Goal: Communication & Community: Connect with others

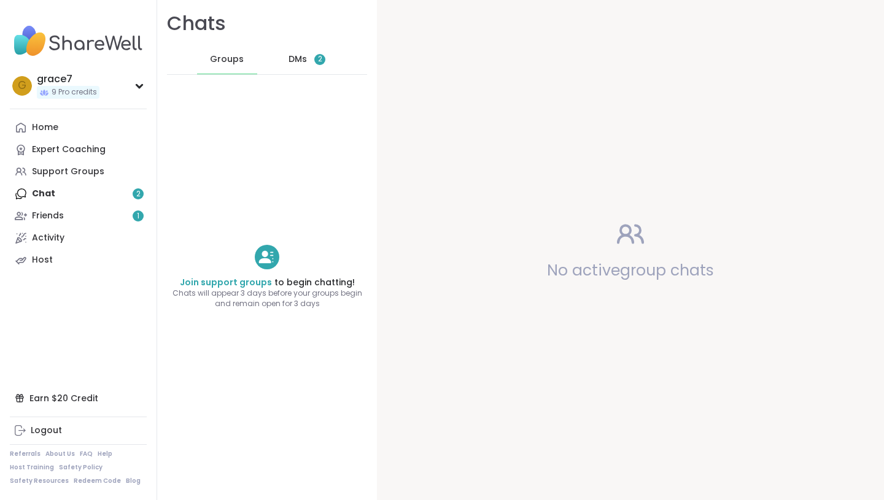
click at [314, 63] on div "DMs 2" at bounding box center [307, 59] width 60 height 29
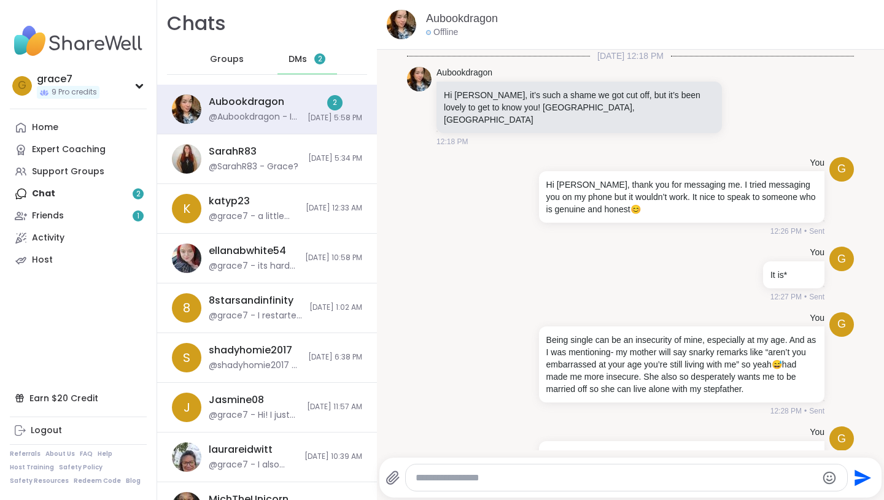
scroll to position [1760, 0]
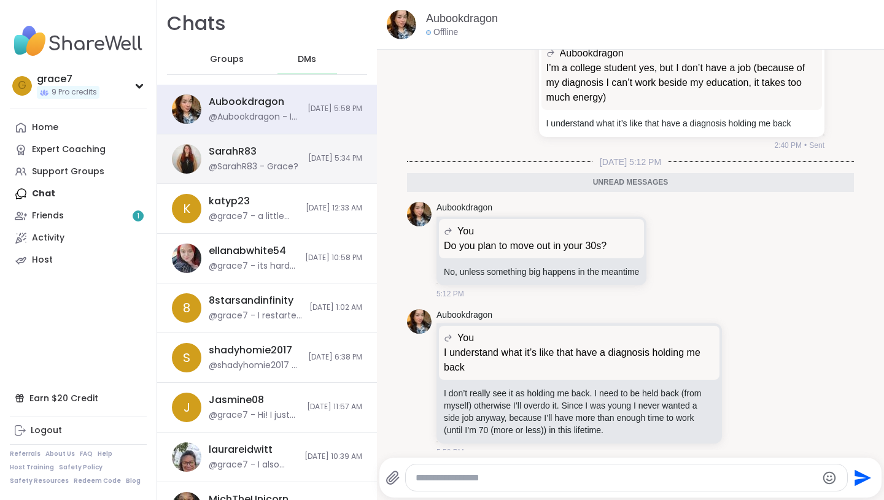
click at [308, 160] on span "[DATE] 5:34 PM" at bounding box center [335, 158] width 54 height 10
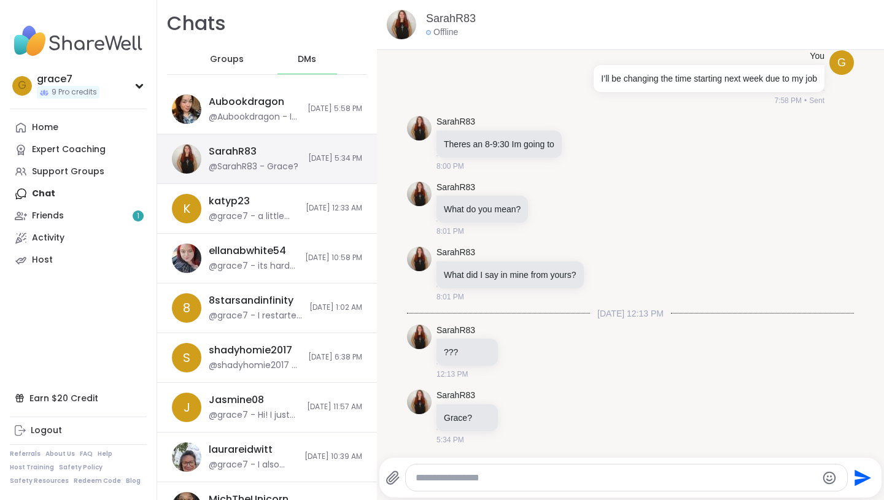
scroll to position [1988, 0]
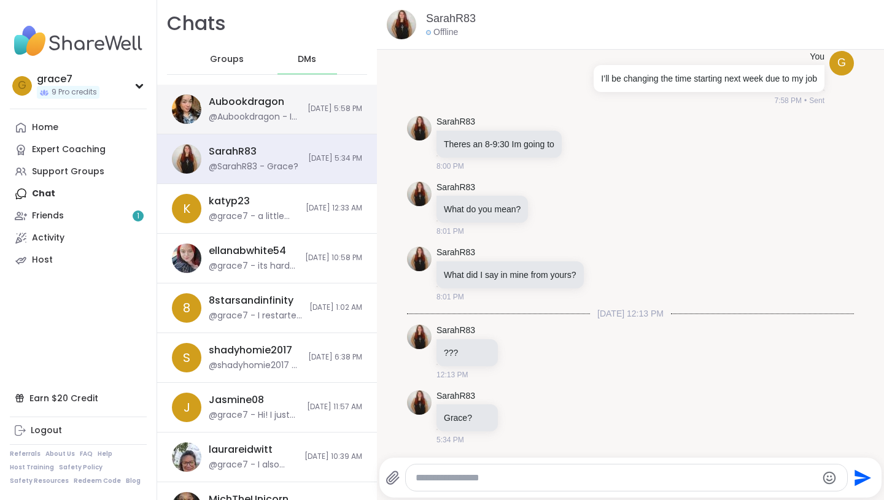
click at [290, 119] on div "Aubookdragon @Aubookdragon - I don’t really see it as holding me back. I need t…" at bounding box center [267, 110] width 220 height 50
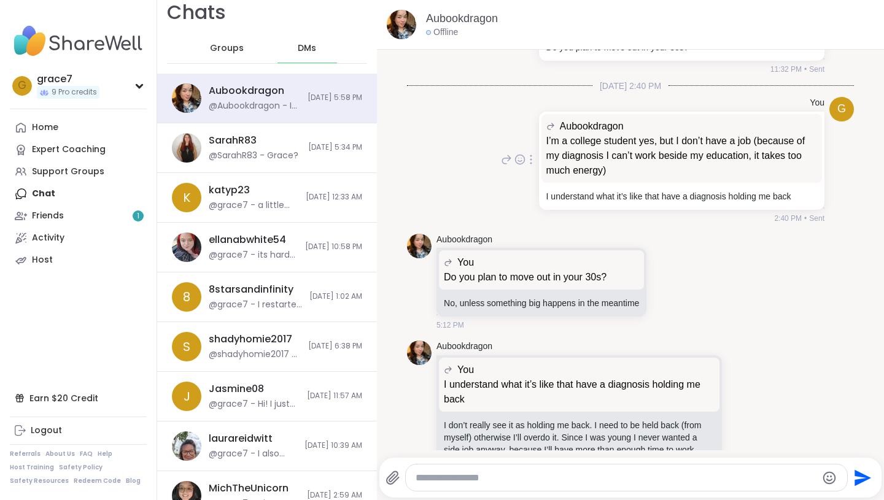
scroll to position [1718, 0]
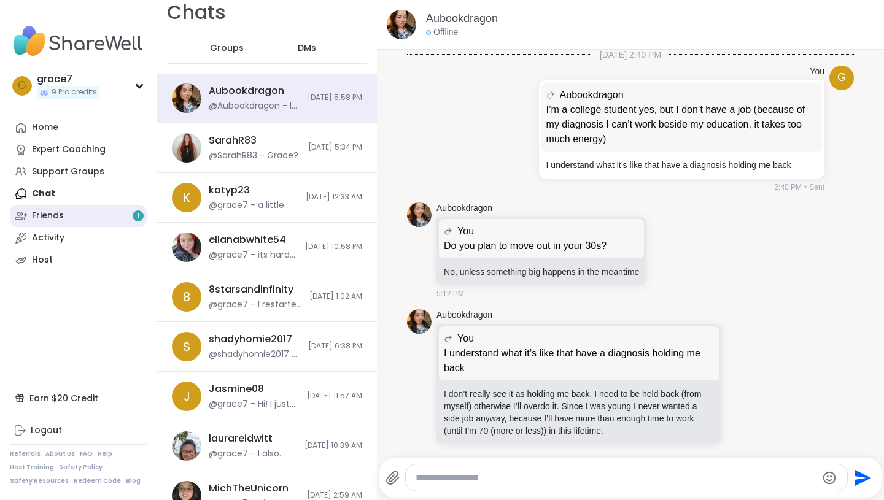
click at [115, 215] on link "Friends 1" at bounding box center [78, 216] width 137 height 22
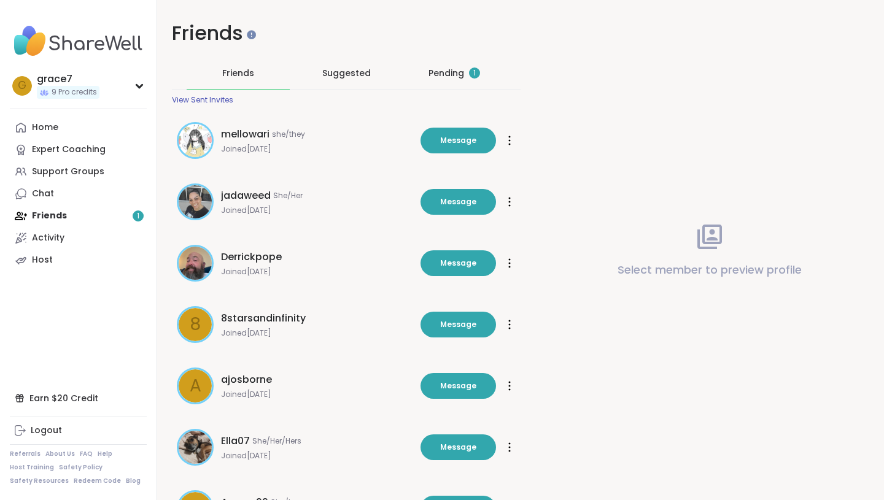
click at [431, 69] on div "Pending 1" at bounding box center [454, 73] width 52 height 12
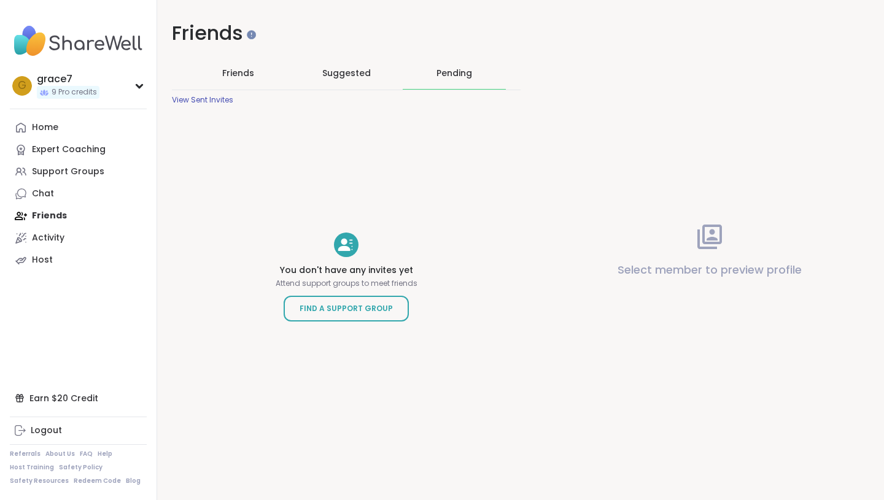
click at [250, 83] on div "Friends" at bounding box center [238, 73] width 103 height 32
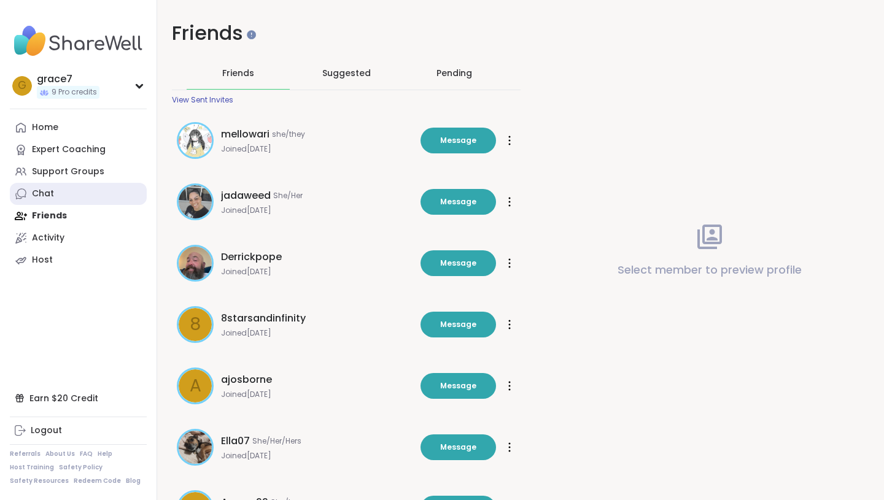
click at [54, 195] on link "Chat" at bounding box center [78, 194] width 137 height 22
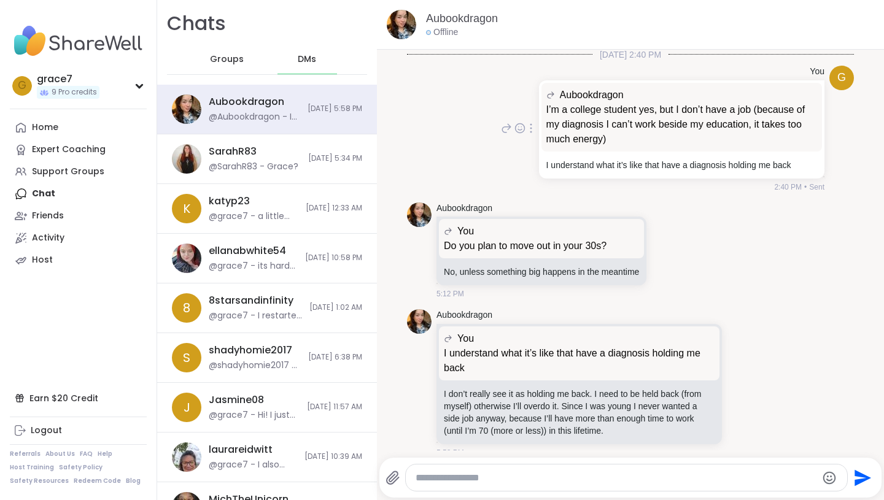
scroll to position [1717, 0]
click at [441, 481] on textarea "Type your message" at bounding box center [616, 478] width 401 height 12
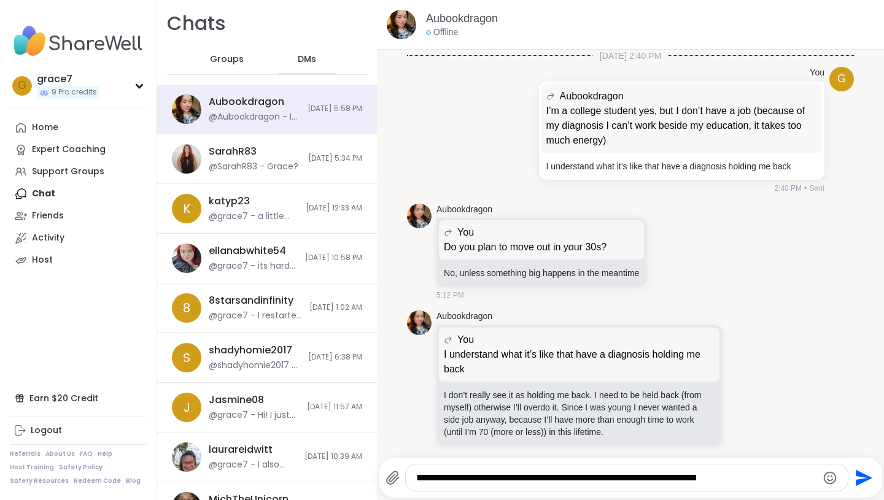
type textarea "**********"
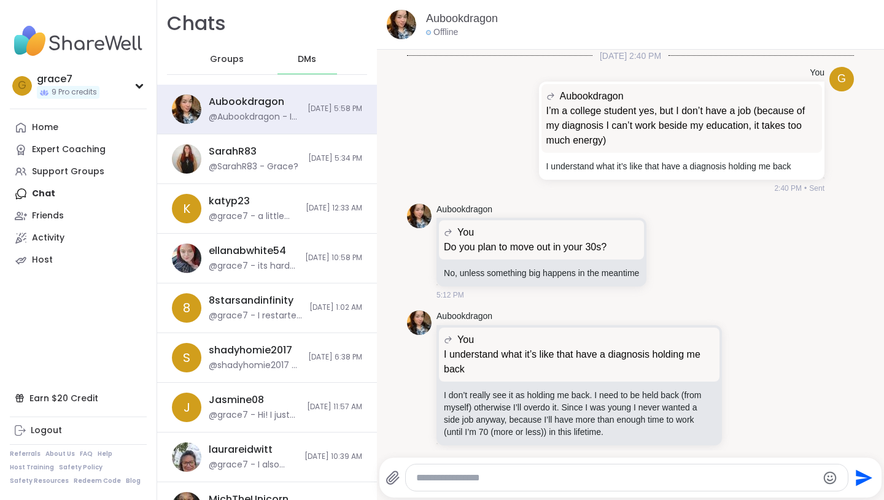
scroll to position [1809, 0]
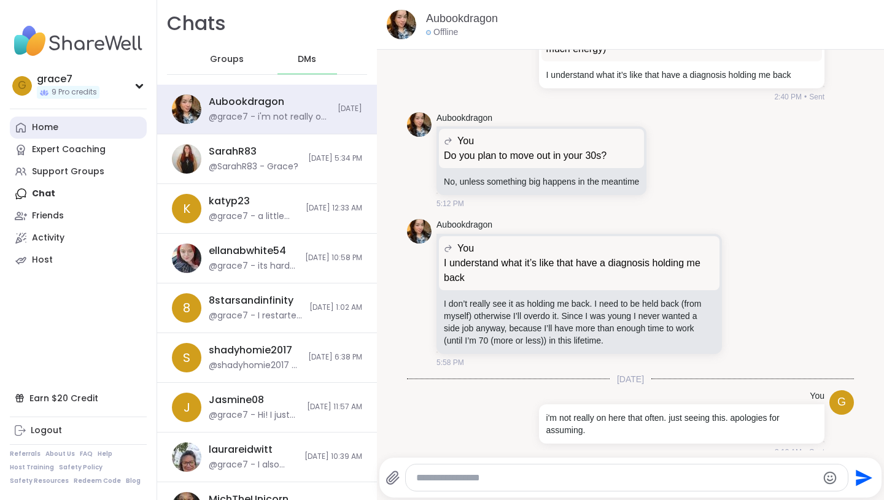
click at [40, 130] on div "Home" at bounding box center [45, 128] width 26 height 12
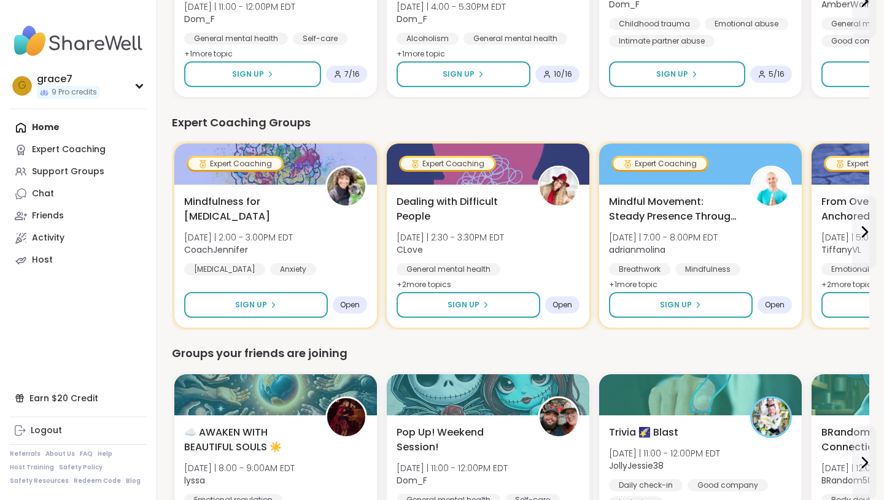
scroll to position [479, 0]
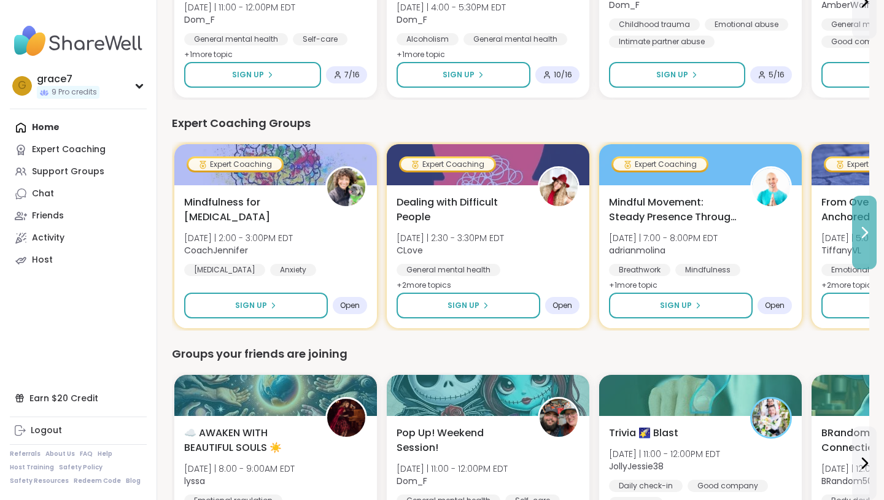
click at [864, 235] on icon at bounding box center [865, 233] width 5 height 10
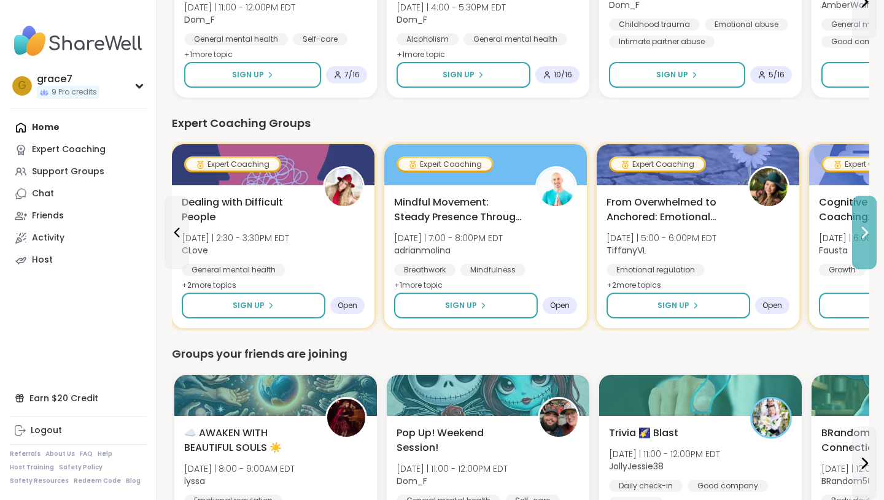
click at [864, 235] on icon at bounding box center [865, 233] width 5 height 10
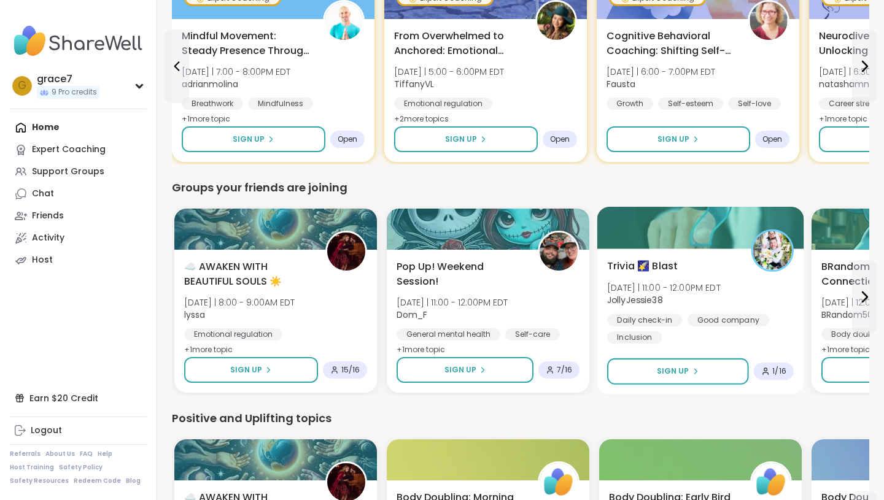
scroll to position [645, 0]
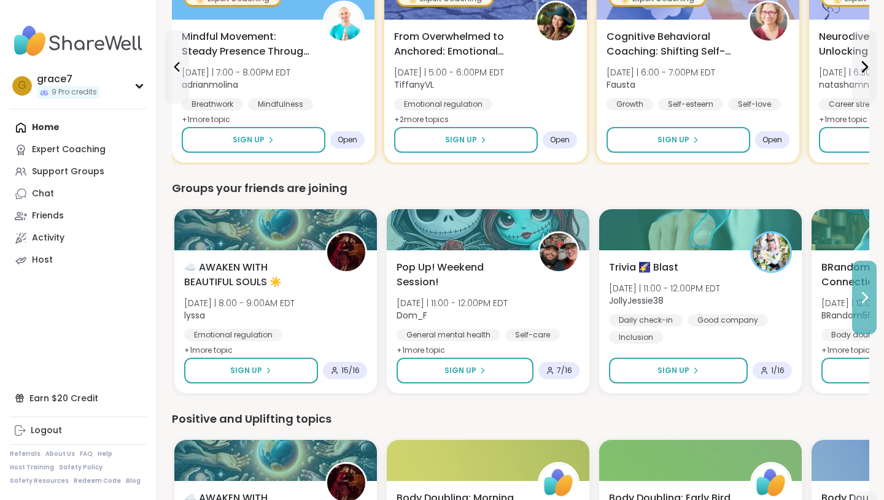
click at [867, 309] on button at bounding box center [864, 298] width 25 height 74
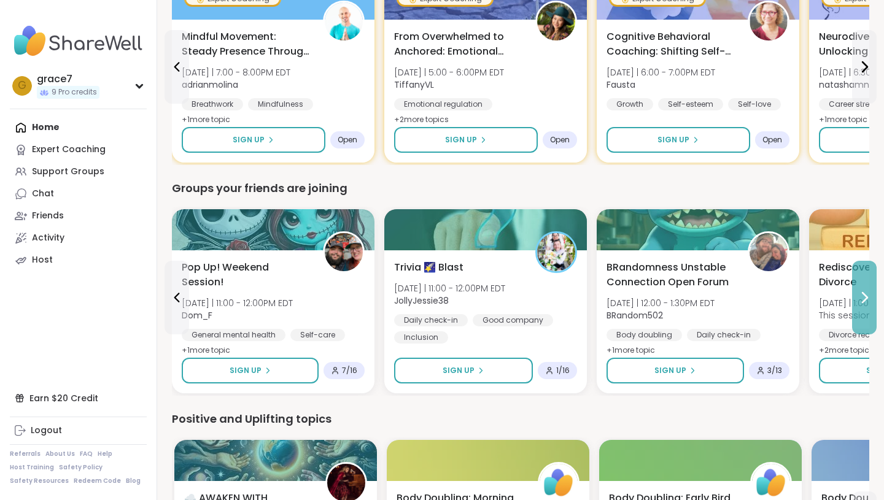
click at [867, 309] on button at bounding box center [864, 298] width 25 height 74
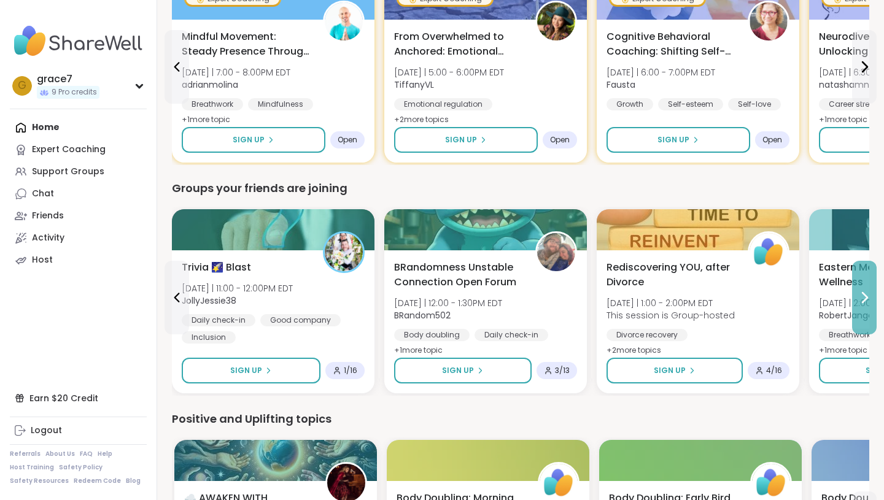
click at [867, 309] on button at bounding box center [864, 298] width 25 height 74
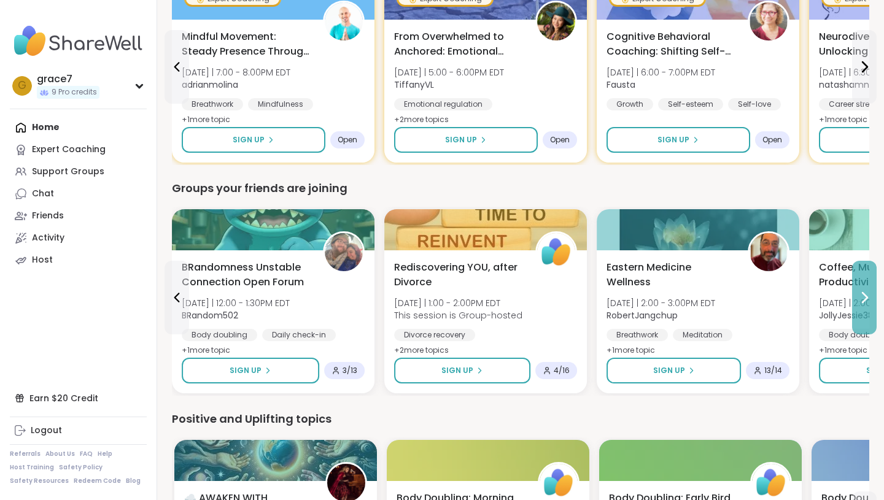
click at [867, 309] on button at bounding box center [864, 298] width 25 height 74
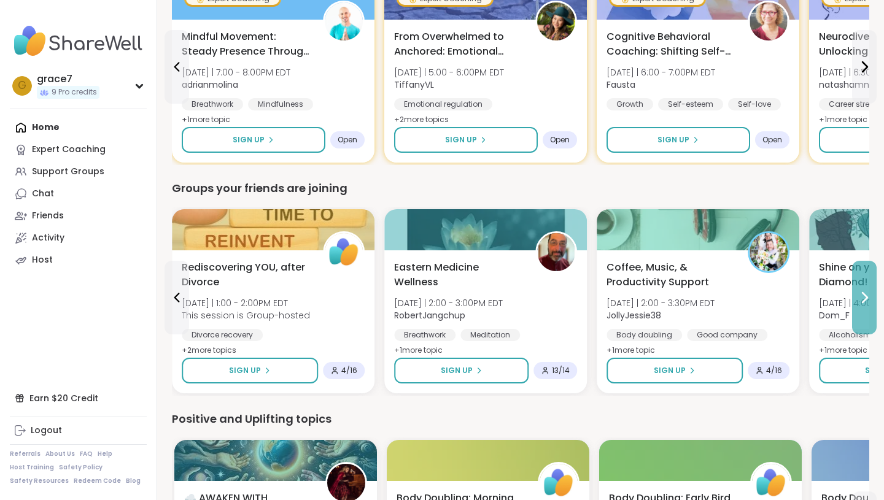
click at [867, 309] on button at bounding box center [864, 298] width 25 height 74
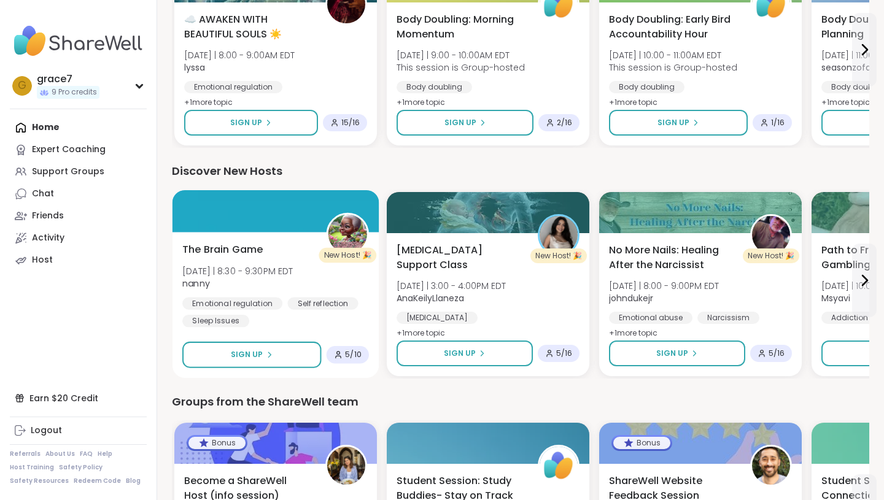
scroll to position [1285, 0]
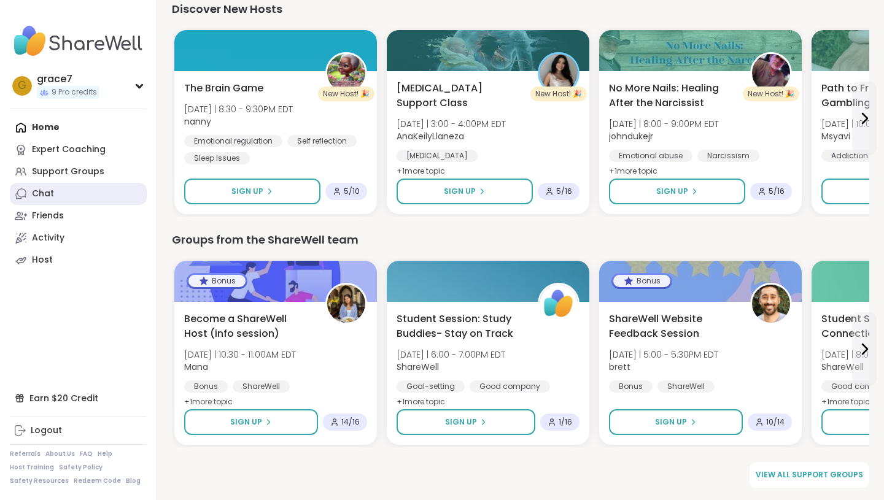
click at [74, 204] on link "Chat" at bounding box center [78, 194] width 137 height 22
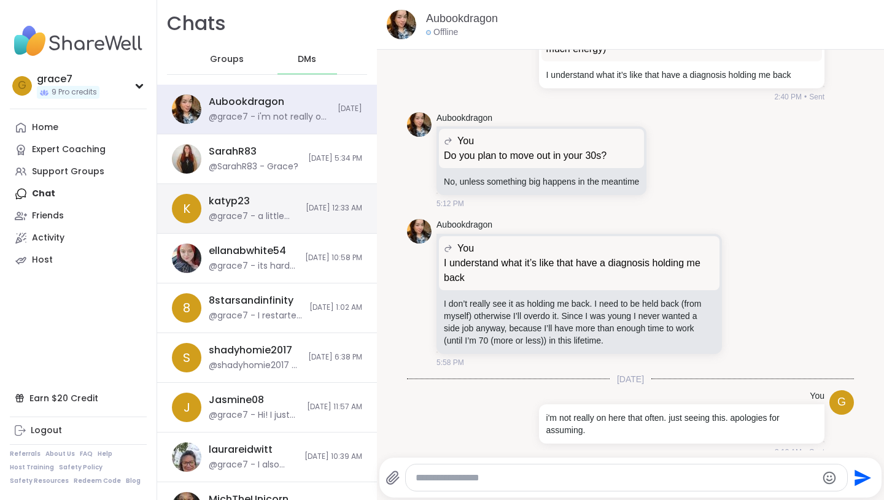
click at [206, 198] on div "k katyp23 @grace7 - a little [DEMOGRAPHIC_DATA] time for women, 365 daily devot…" at bounding box center [267, 209] width 220 height 50
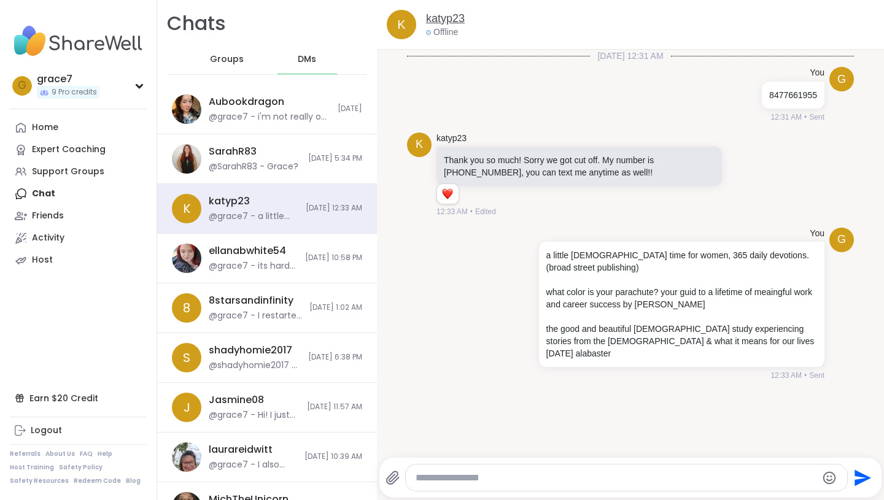
click at [460, 16] on link "katyp23" at bounding box center [445, 18] width 39 height 15
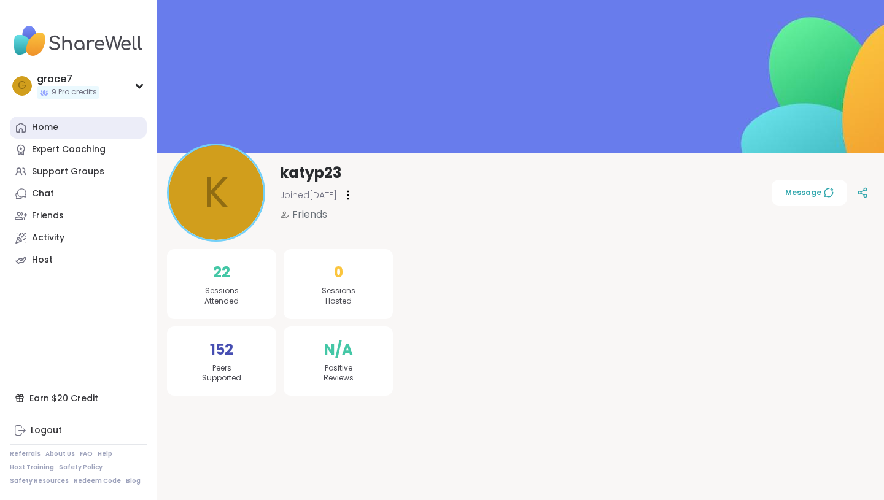
click at [45, 126] on div "Home" at bounding box center [45, 128] width 26 height 12
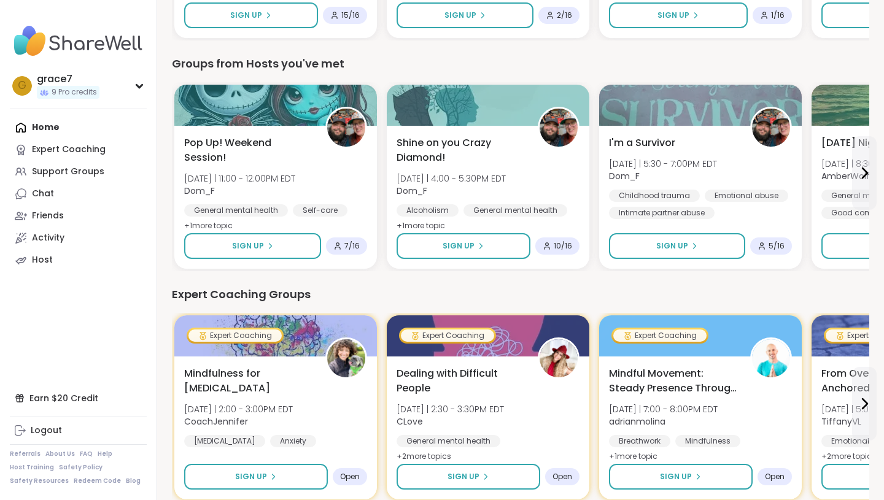
scroll to position [321, 0]
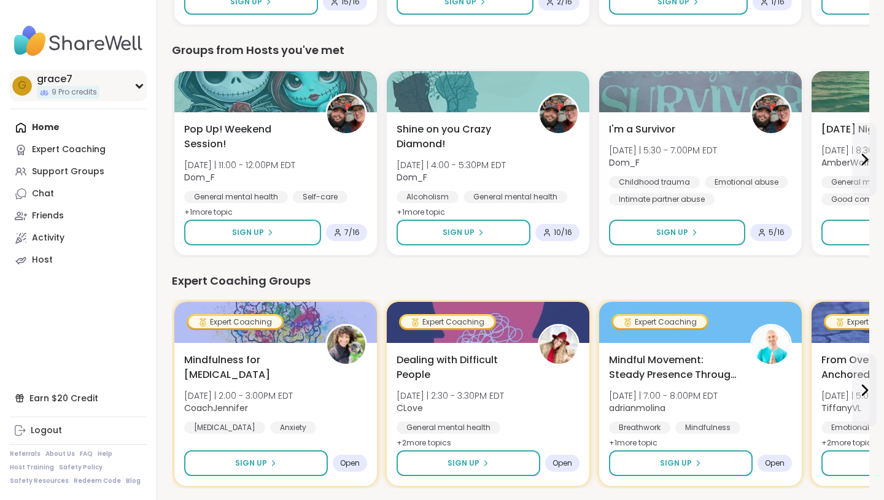
click at [79, 83] on div "grace7" at bounding box center [68, 79] width 63 height 14
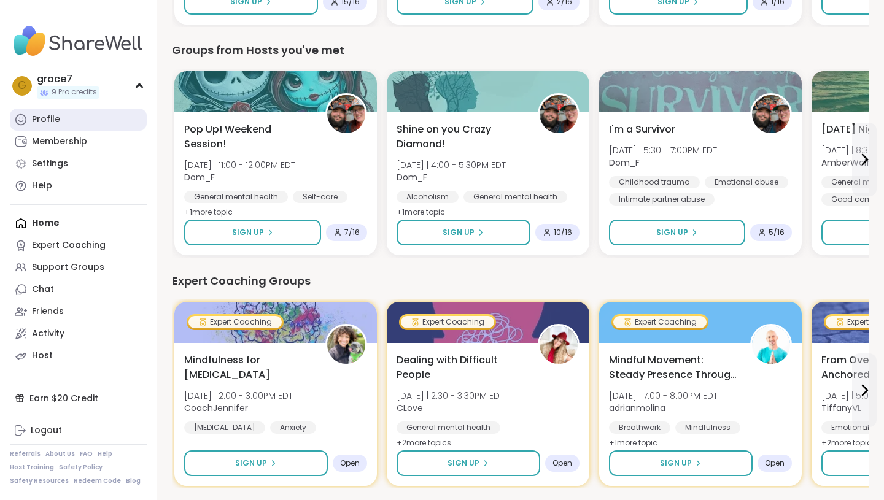
click at [56, 122] on div "Profile" at bounding box center [46, 120] width 28 height 12
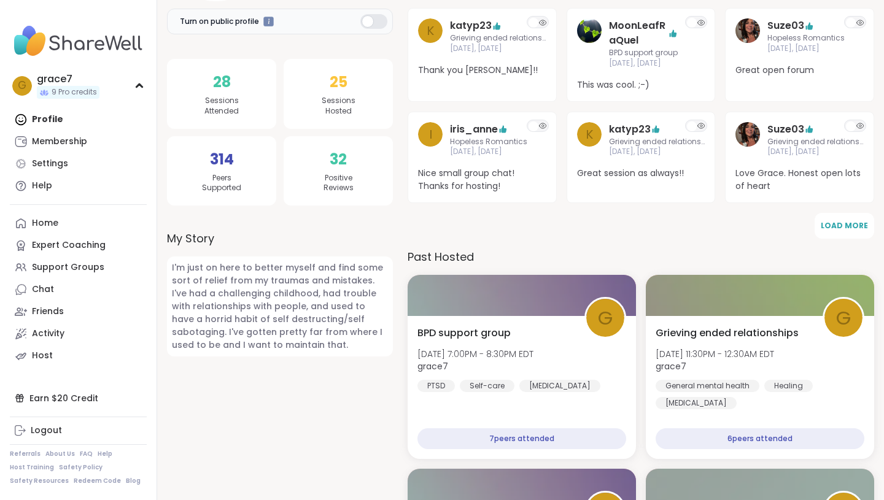
scroll to position [213, 0]
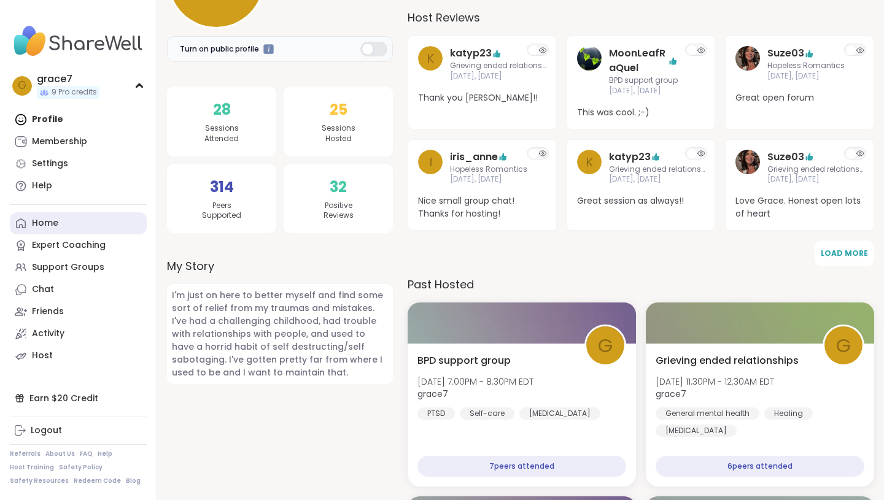
click at [35, 218] on div "Home" at bounding box center [45, 223] width 26 height 12
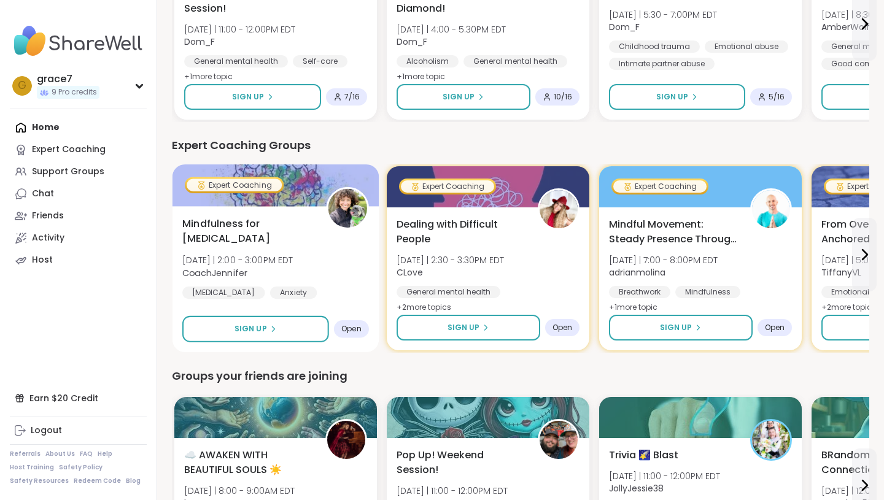
scroll to position [460, 0]
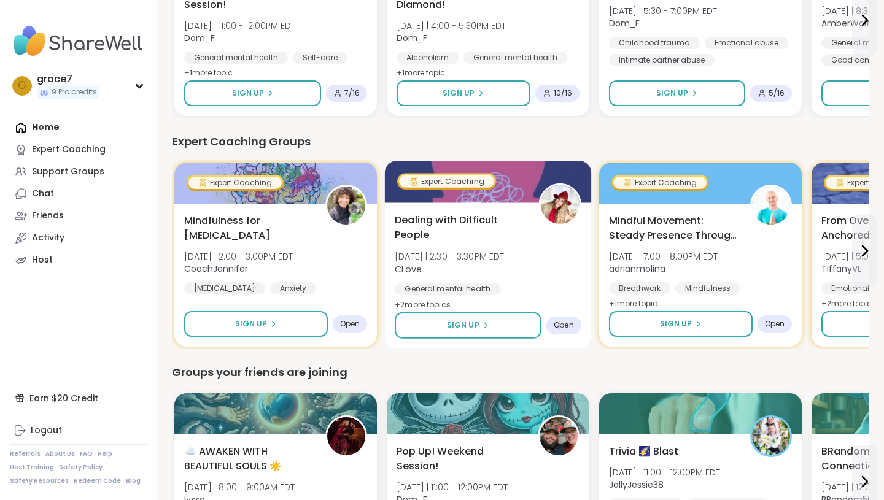
click at [475, 219] on span "Dealing with Difficult People" at bounding box center [460, 228] width 130 height 30
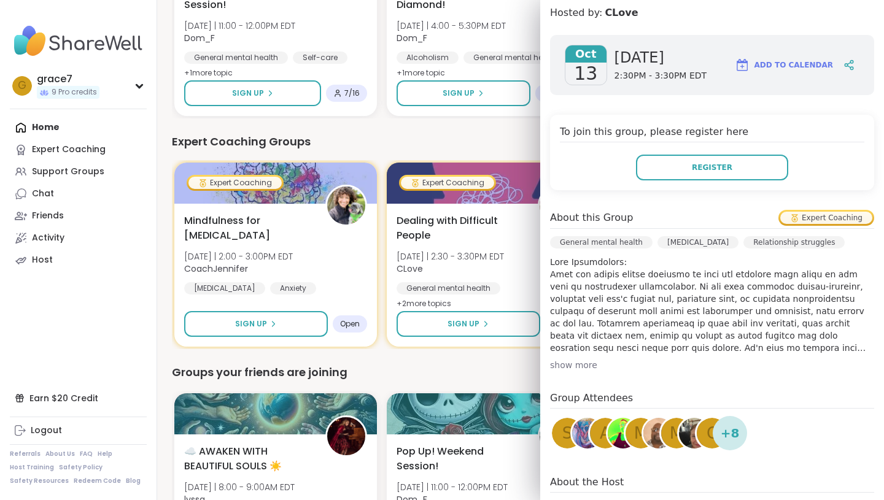
scroll to position [269, 0]
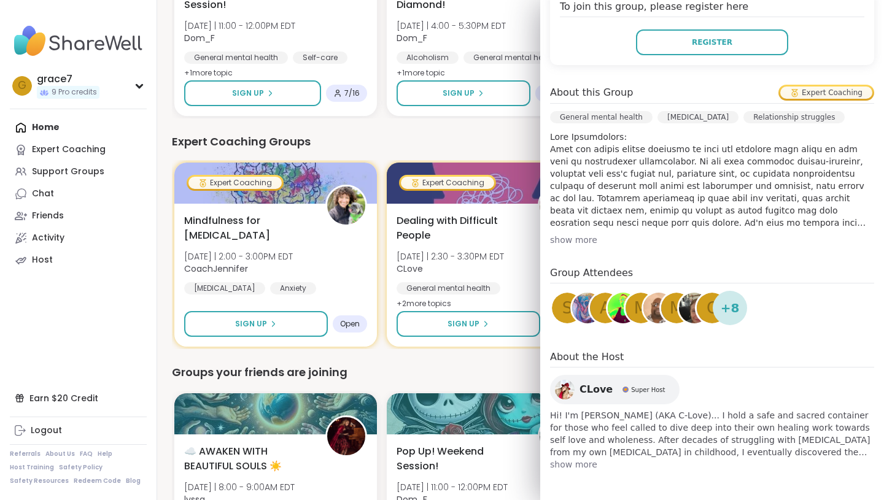
click at [370, 121] on div "We think you'll like these groups ☁️ AWAKEN WITH BEAUTIFUL SOULS ☀️ [DATE] | 8:…" at bounding box center [520, 493] width 697 height 1642
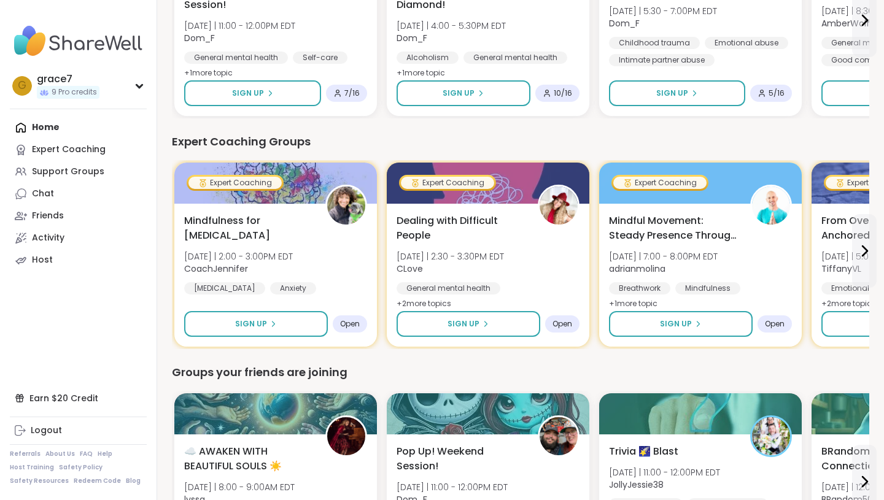
click at [68, 128] on div "Home Expert Coaching Support Groups Chat Friends Activity Host" at bounding box center [78, 194] width 137 height 155
click at [37, 126] on div "Home Expert Coaching Support Groups Chat Friends Activity Host" at bounding box center [78, 194] width 137 height 155
click at [113, 88] on div "g grace7 9 Pro credits" at bounding box center [78, 85] width 137 height 31
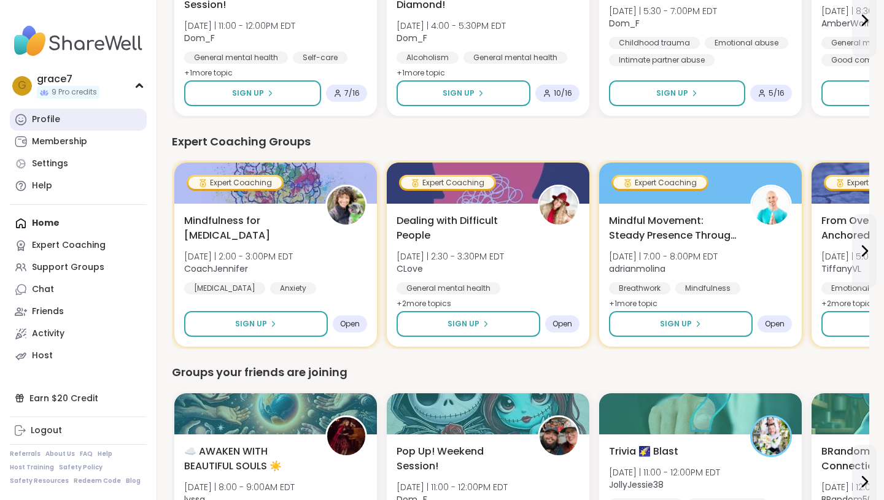
click at [65, 110] on link "Profile" at bounding box center [78, 120] width 137 height 22
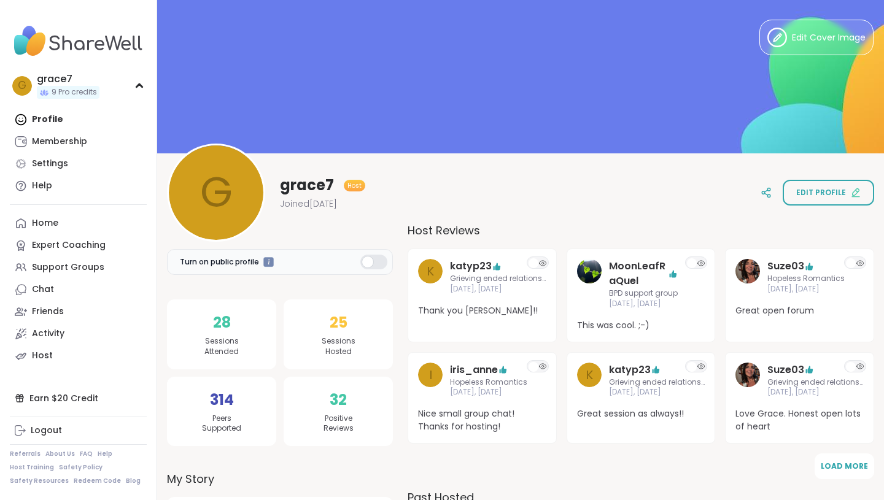
scroll to position [32, 0]
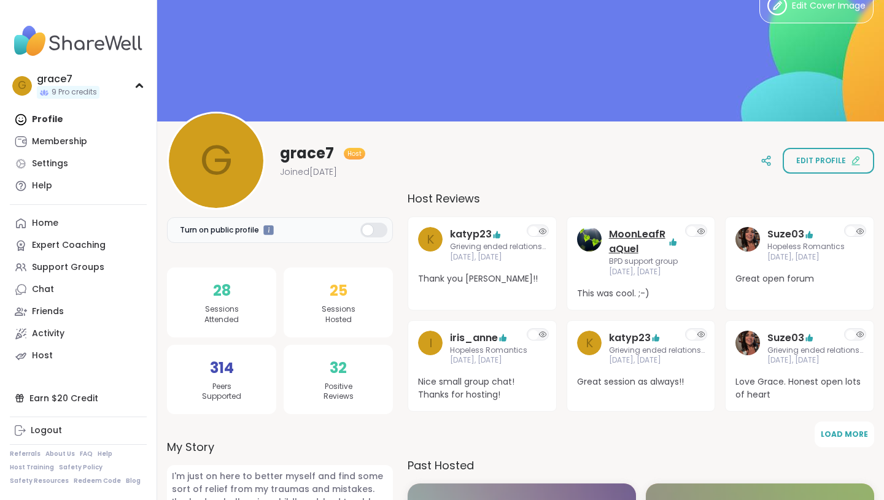
click at [621, 239] on link "MoonLeafRaQuel" at bounding box center [638, 241] width 59 height 29
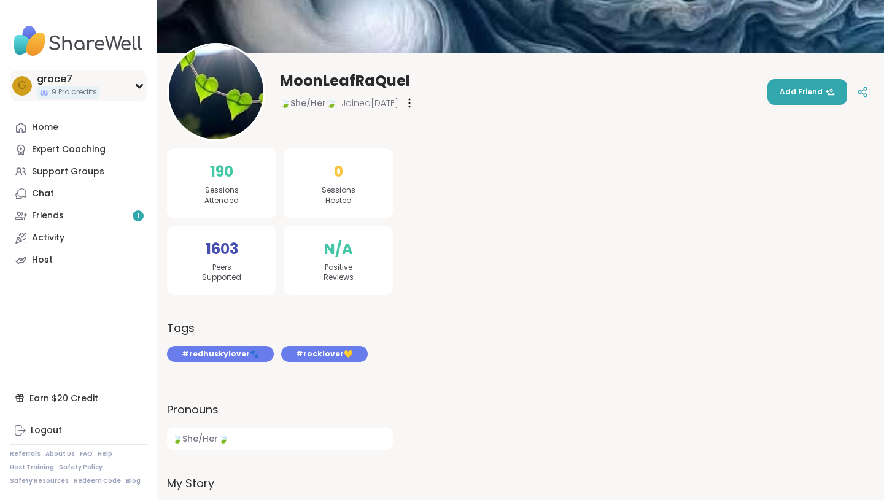
scroll to position [82, 0]
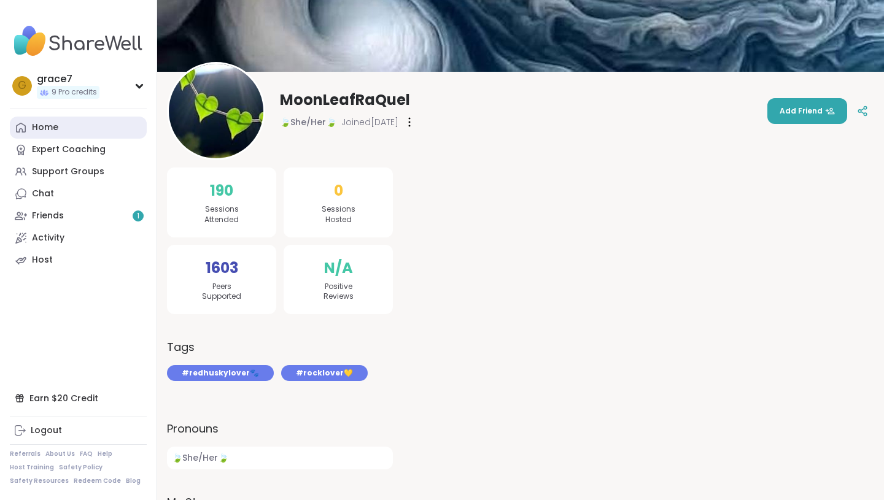
click at [38, 130] on div "Home" at bounding box center [45, 128] width 26 height 12
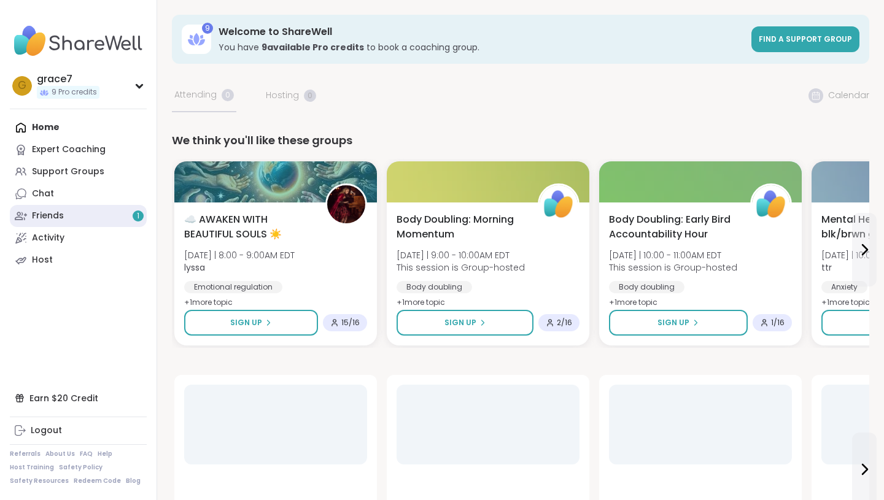
click at [73, 209] on link "Friends 1" at bounding box center [78, 216] width 137 height 22
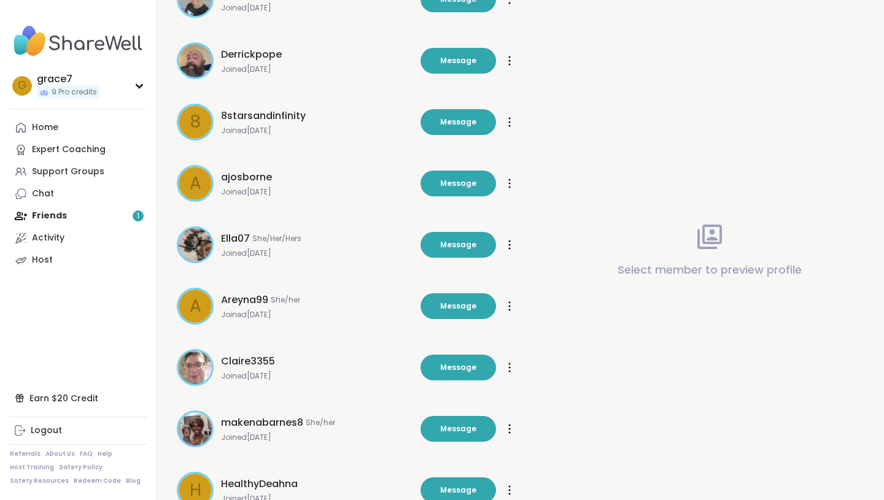
scroll to position [289, 0]
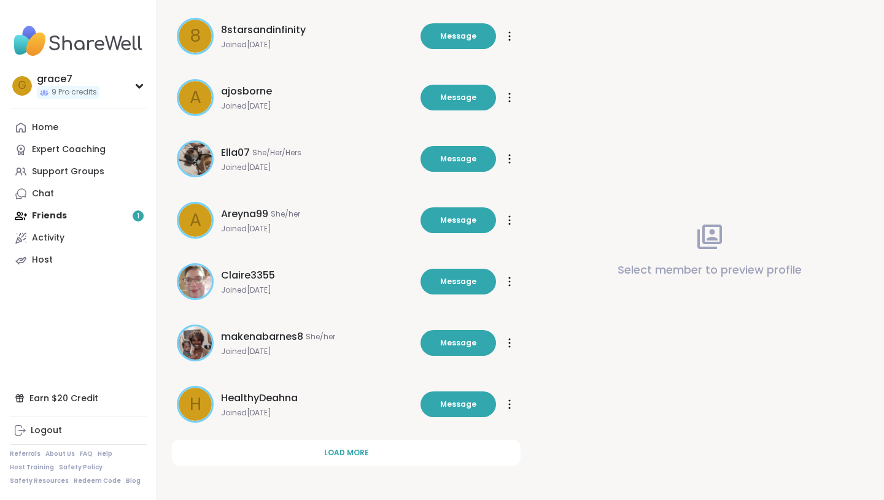
click at [109, 219] on div "Home Expert Coaching Support Groups Chat Friends 1 Activity Host" at bounding box center [78, 194] width 137 height 155
click at [122, 190] on link "Chat" at bounding box center [78, 194] width 137 height 22
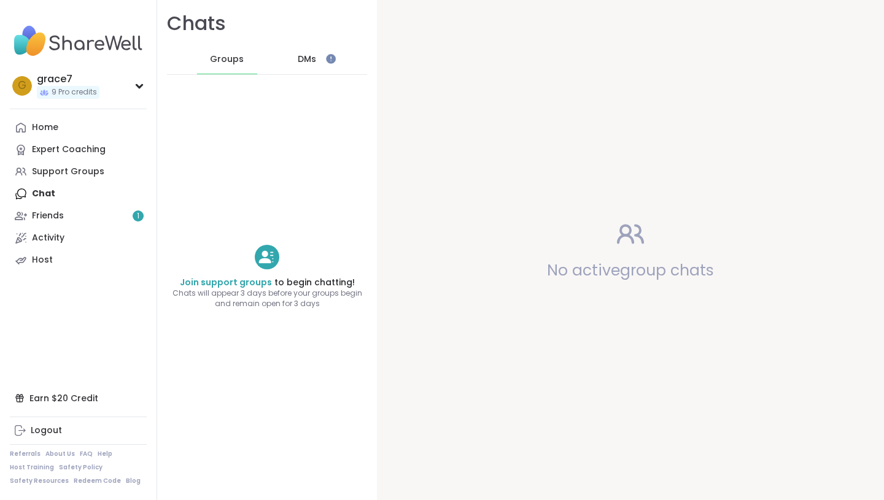
click at [300, 65] on span "DMs" at bounding box center [307, 59] width 18 height 12
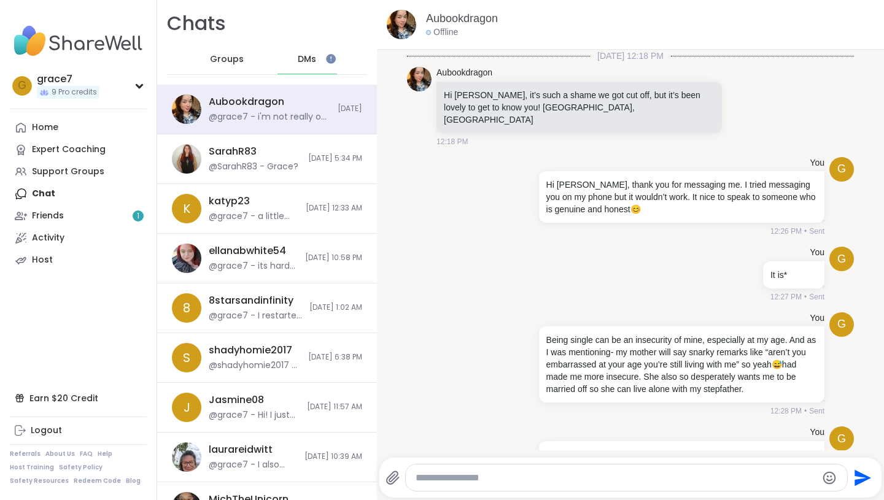
scroll to position [1809, 0]
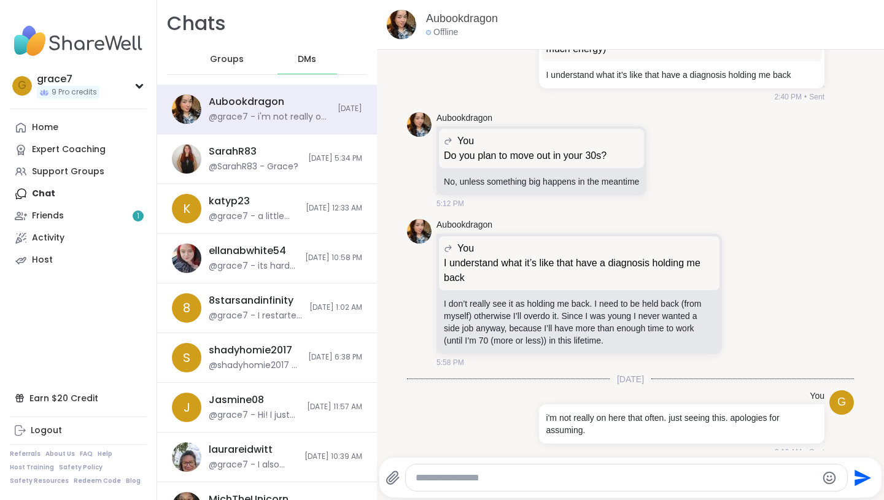
click at [236, 53] on span "Groups" at bounding box center [227, 59] width 34 height 12
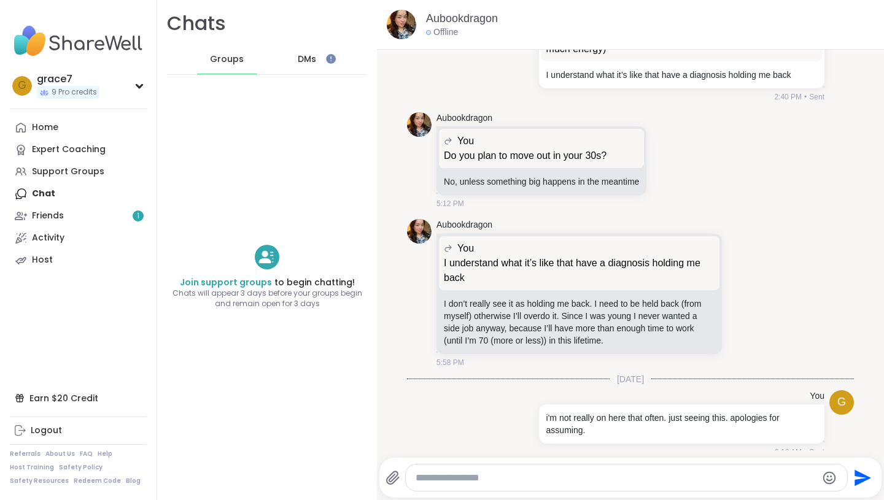
click at [314, 58] on span "DMs" at bounding box center [307, 59] width 18 height 12
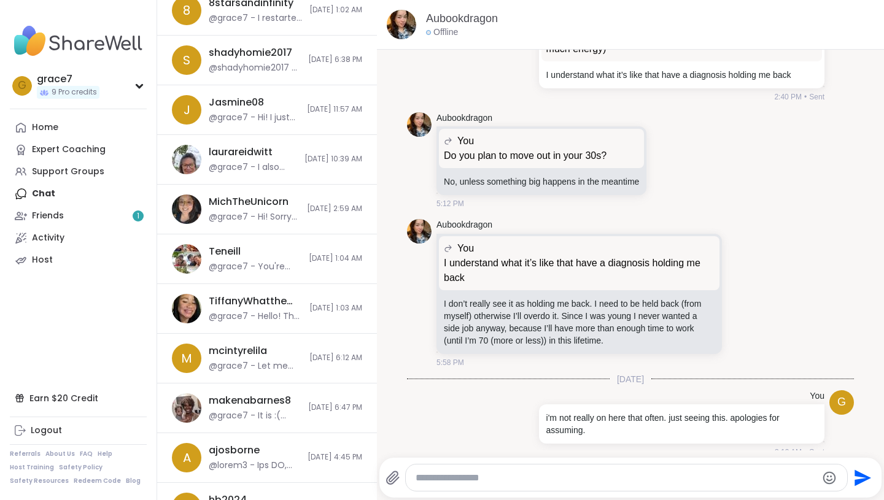
scroll to position [298, 0]
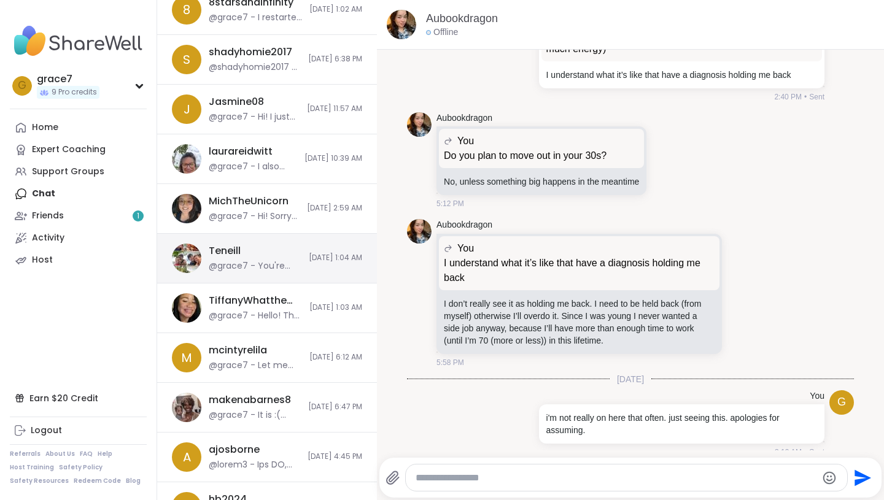
click at [276, 256] on div "Teneill @grace7 - You're such a kind sweetheart! I'm sure she appreciates you v…" at bounding box center [255, 258] width 93 height 28
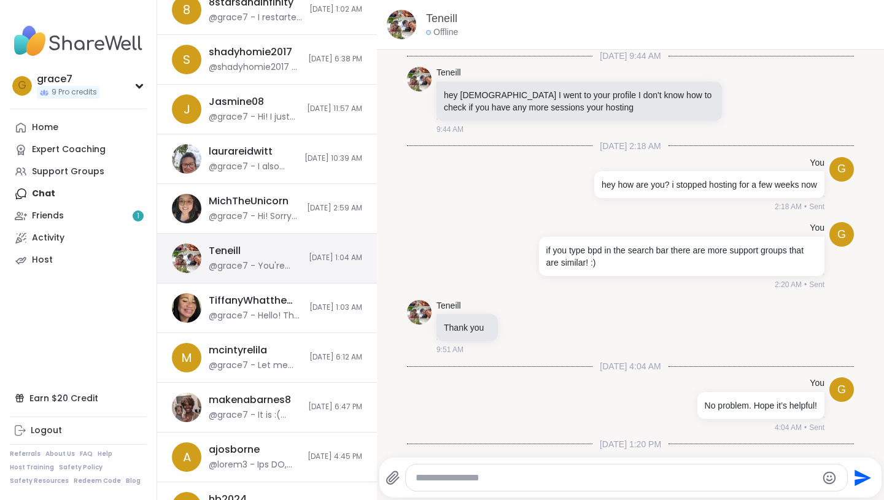
scroll to position [1966, 0]
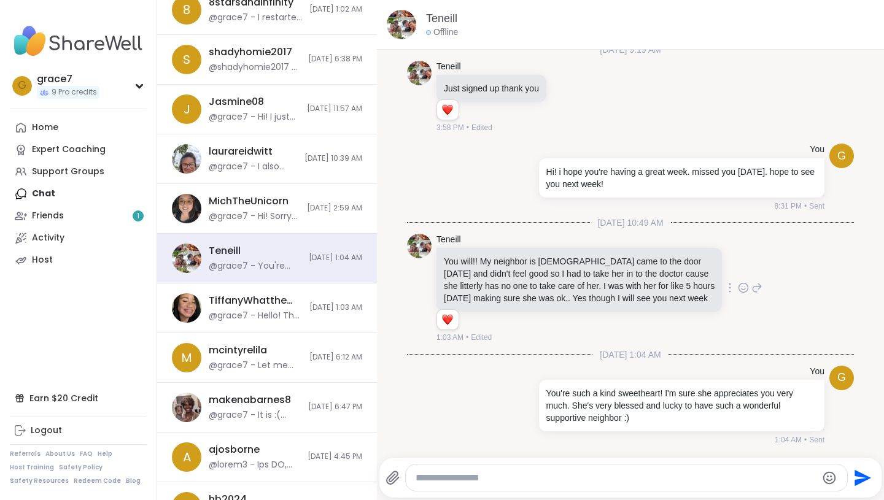
click at [418, 246] on img at bounding box center [419, 246] width 25 height 25
click at [449, 244] on link "Teneill" at bounding box center [448, 240] width 25 height 12
click at [80, 132] on link "Home" at bounding box center [78, 128] width 137 height 22
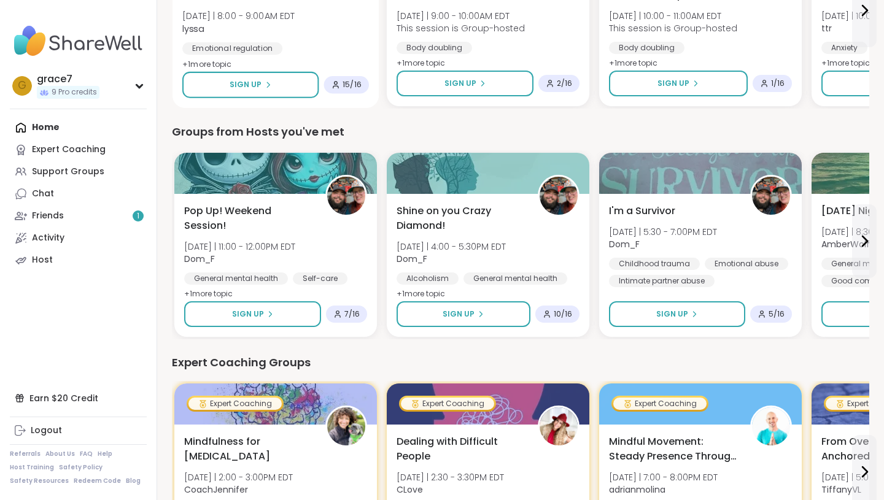
scroll to position [240, 0]
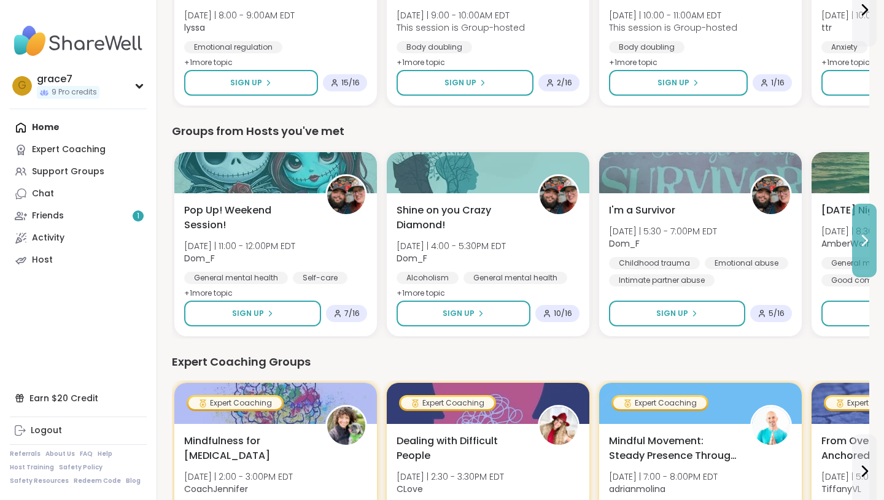
click at [865, 248] on button at bounding box center [864, 241] width 25 height 74
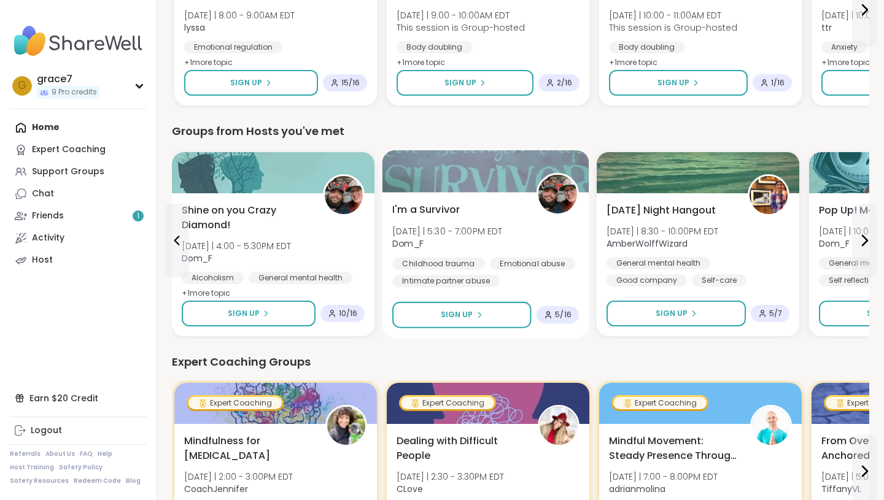
click at [419, 209] on span "I'm a Survivor" at bounding box center [426, 210] width 68 height 15
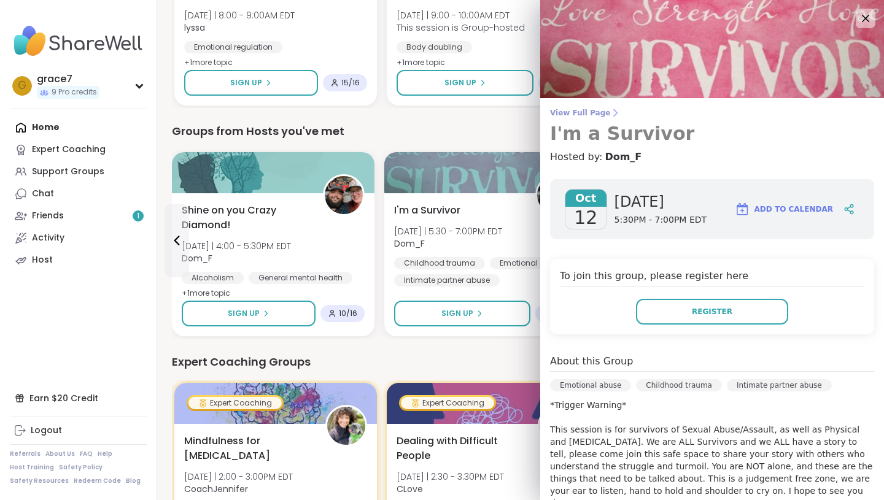
click at [610, 114] on icon at bounding box center [615, 113] width 10 height 10
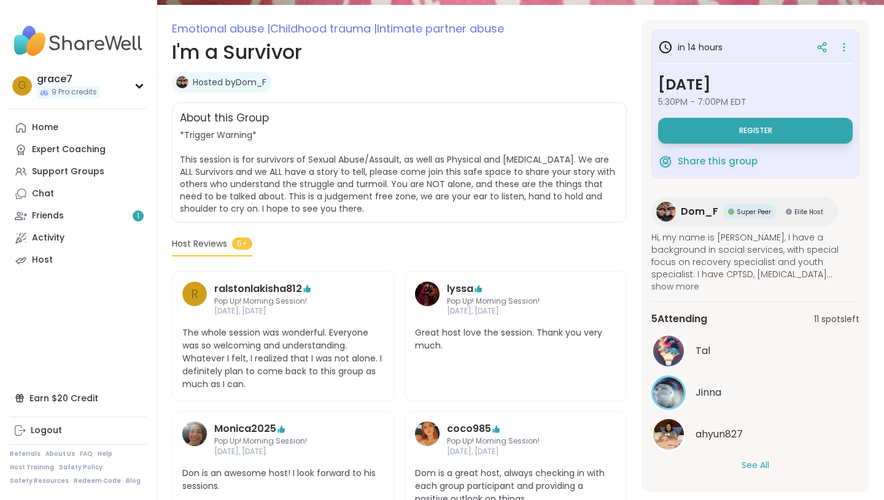
scroll to position [269, 0]
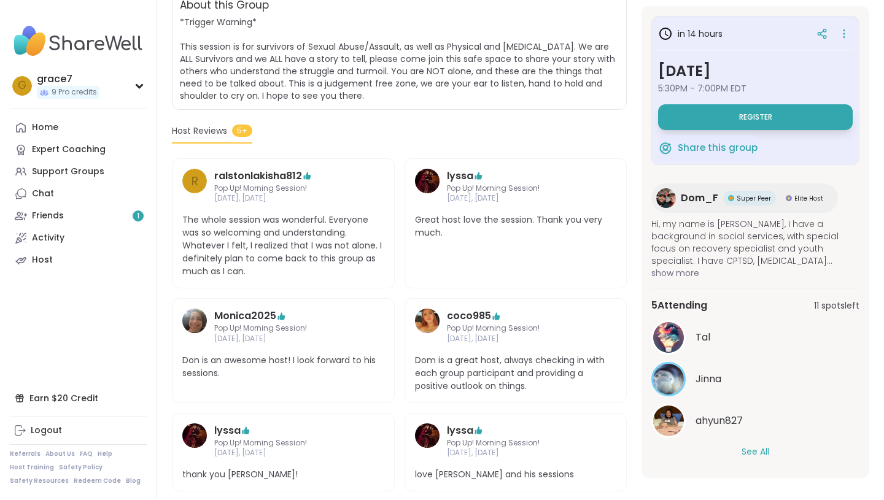
click at [762, 449] on button "See All" at bounding box center [756, 452] width 28 height 13
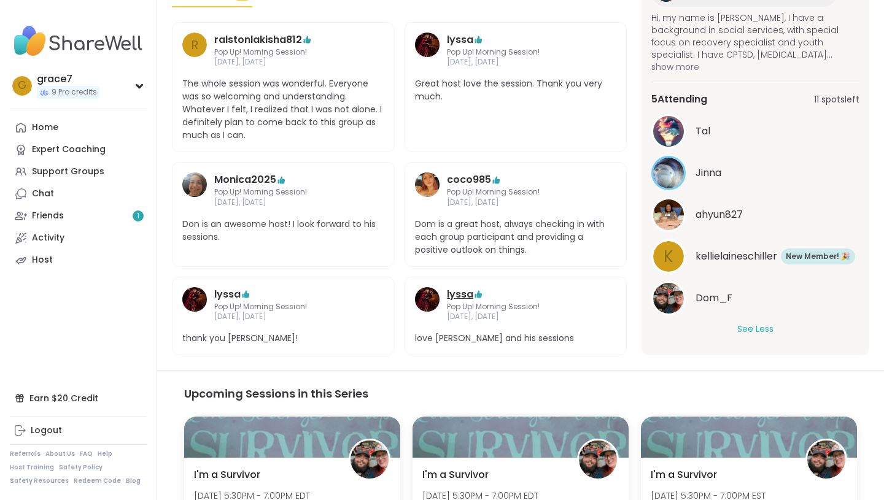
scroll to position [126, 0]
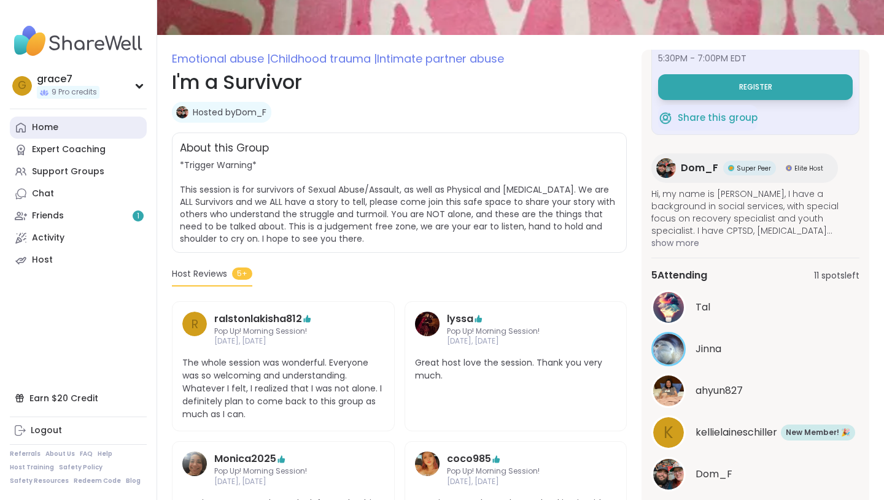
click at [67, 128] on link "Home" at bounding box center [78, 128] width 137 height 22
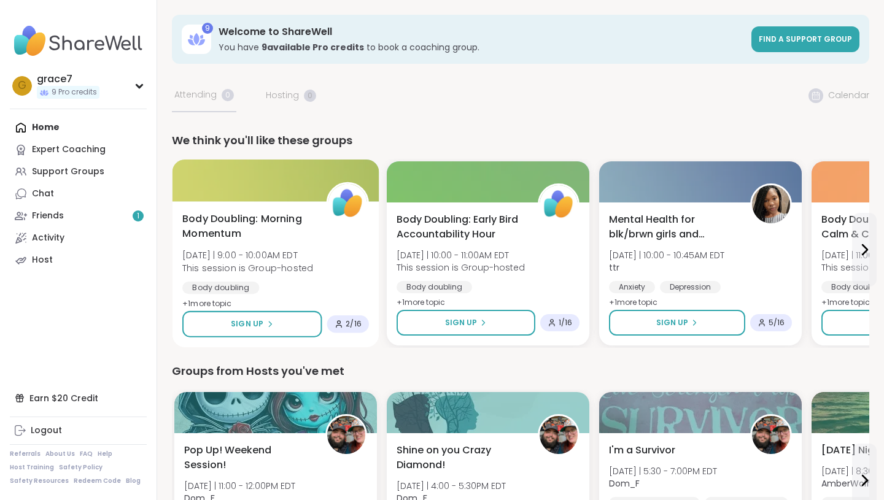
scroll to position [16, 0]
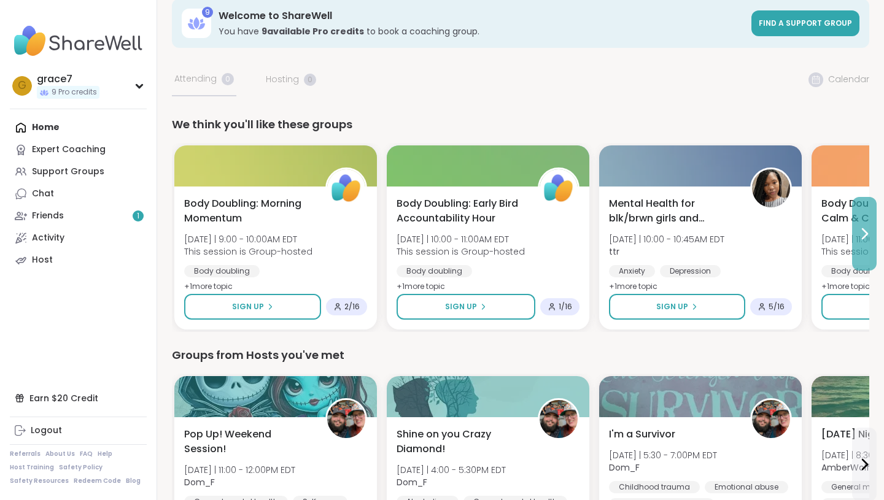
click at [862, 212] on button at bounding box center [864, 234] width 25 height 74
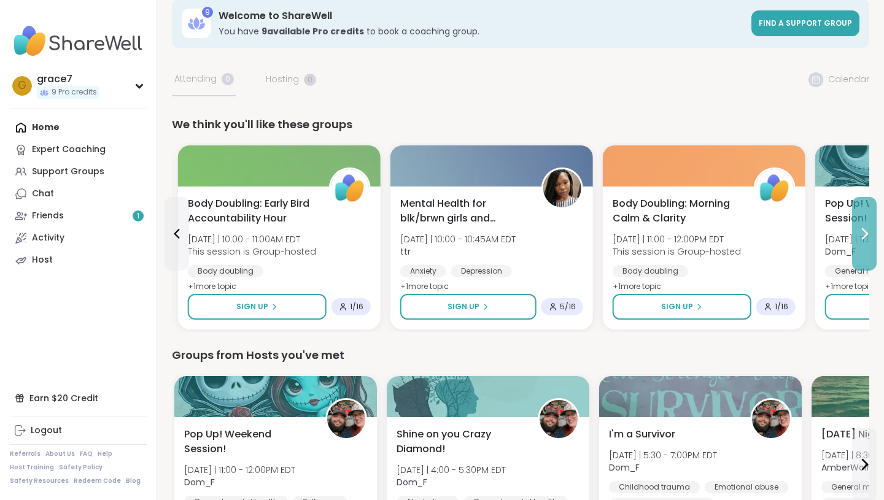
click at [863, 212] on button at bounding box center [864, 234] width 25 height 74
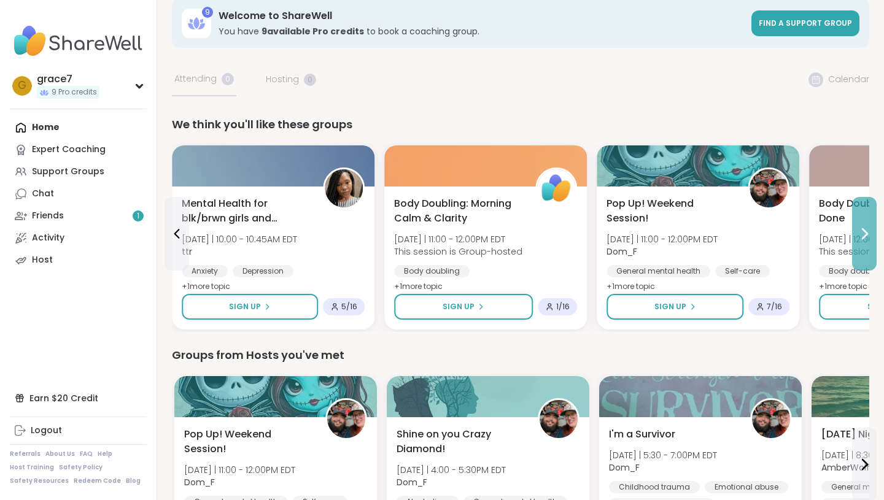
click at [863, 212] on button at bounding box center [864, 234] width 25 height 74
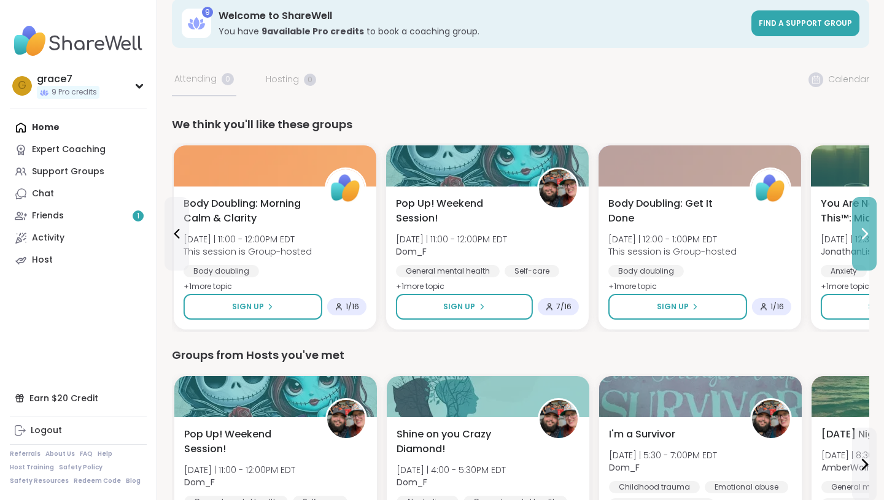
click at [863, 212] on button at bounding box center [864, 234] width 25 height 74
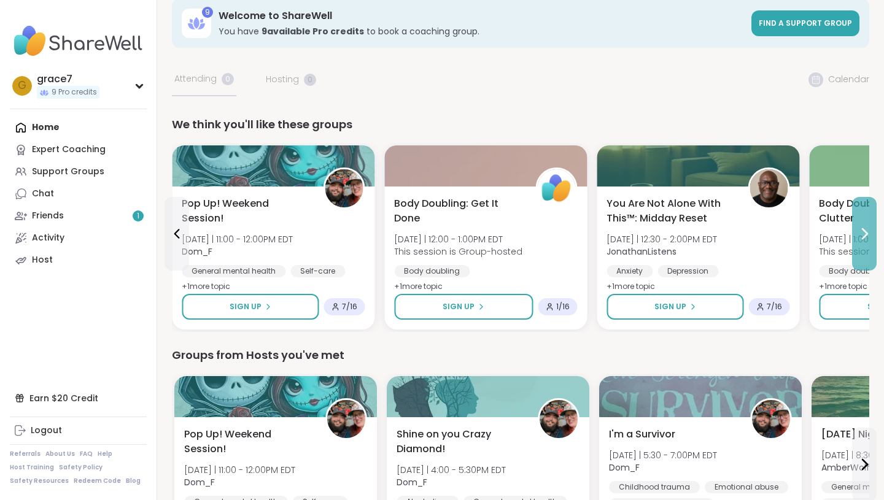
click at [863, 212] on button at bounding box center [864, 234] width 25 height 74
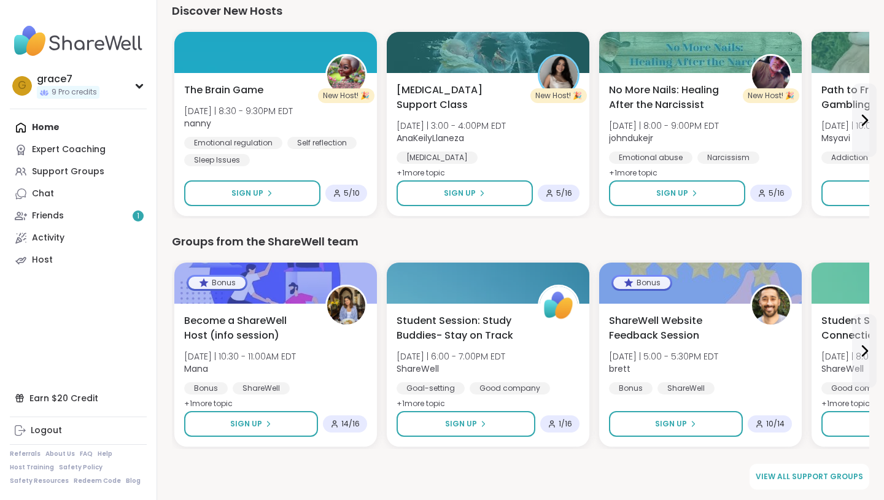
scroll to position [1285, 0]
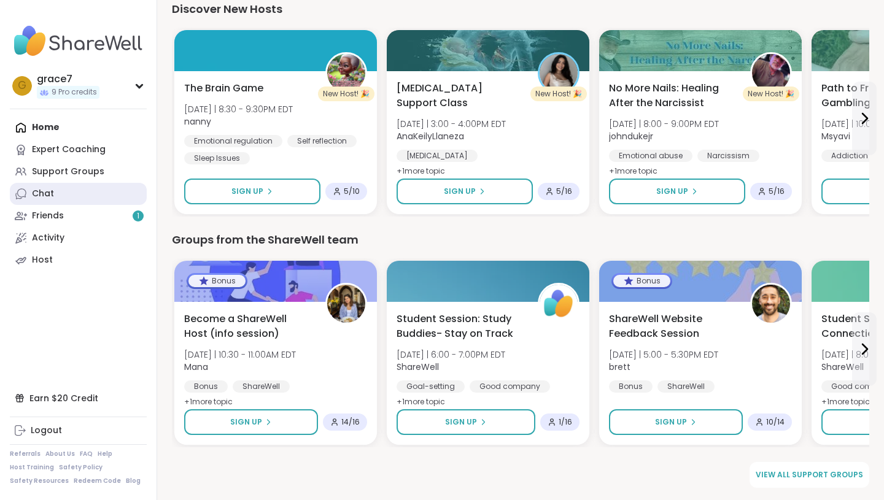
click at [69, 192] on link "Chat" at bounding box center [78, 194] width 137 height 22
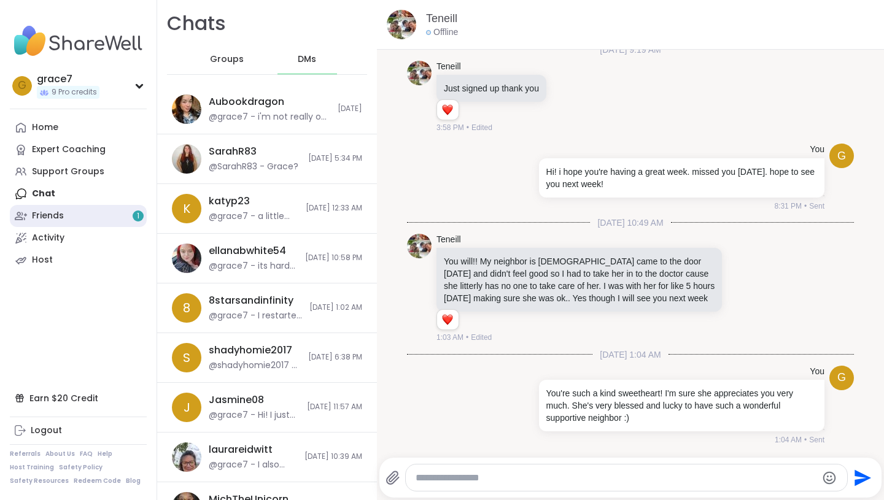
click at [94, 210] on link "Friends 1" at bounding box center [78, 216] width 137 height 22
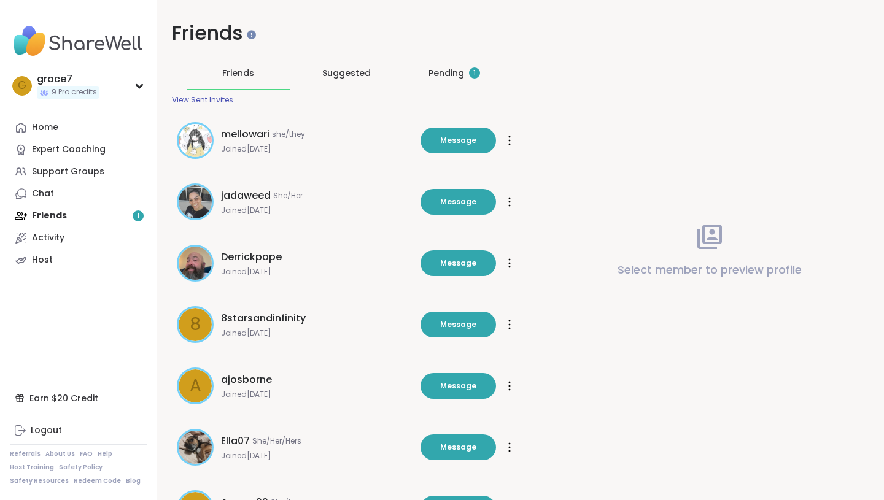
click at [433, 71] on div "Pending 1" at bounding box center [454, 73] width 52 height 12
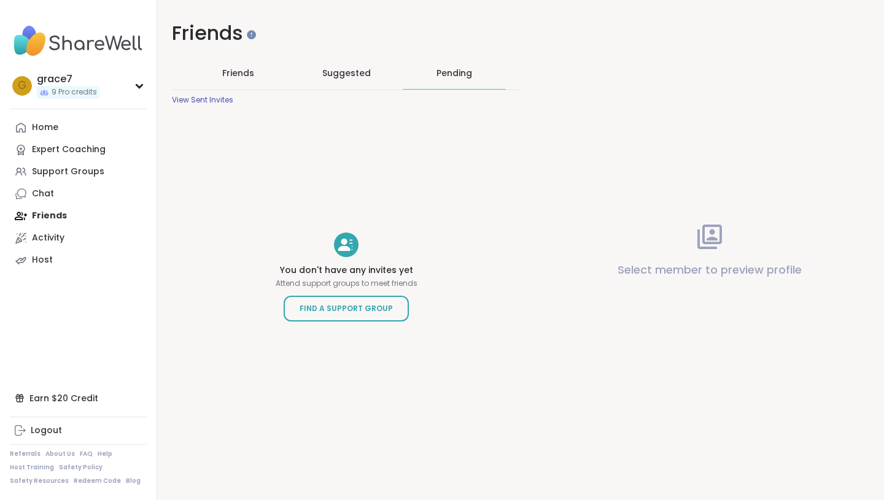
click at [341, 75] on span "Suggested" at bounding box center [346, 73] width 48 height 12
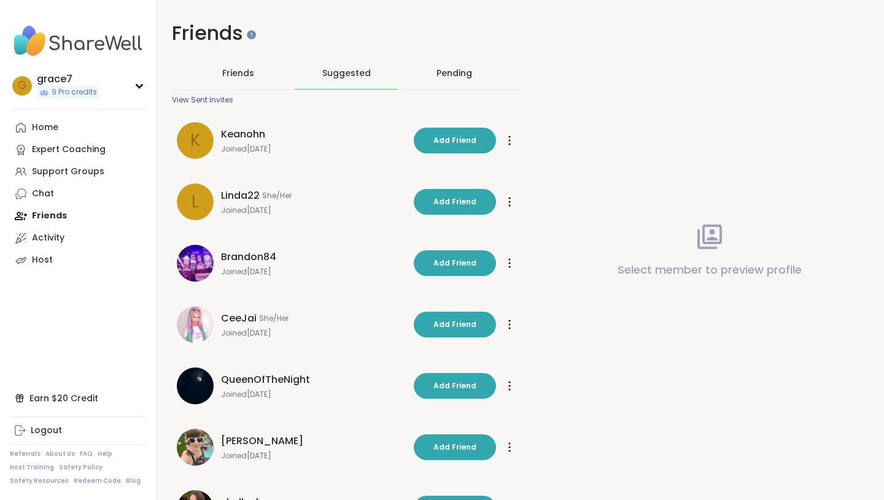
click at [232, 64] on div "Friends" at bounding box center [238, 73] width 103 height 32
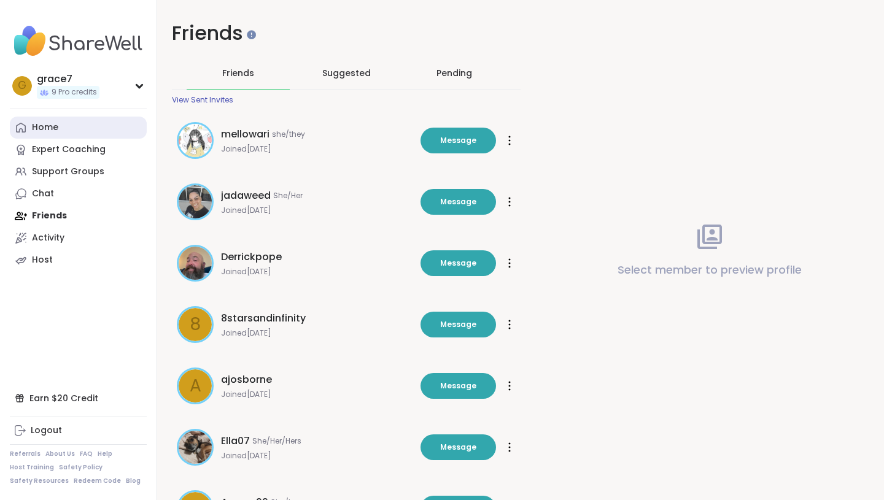
click at [46, 122] on div "Home" at bounding box center [45, 128] width 26 height 12
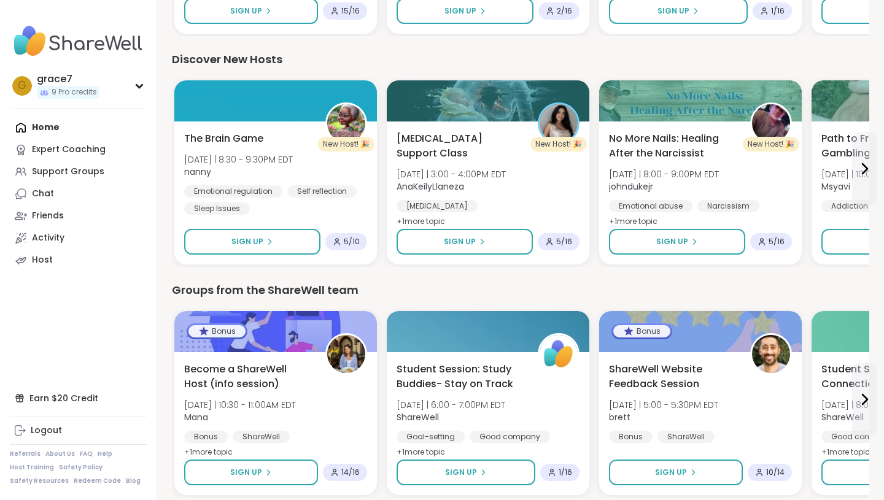
scroll to position [1285, 0]
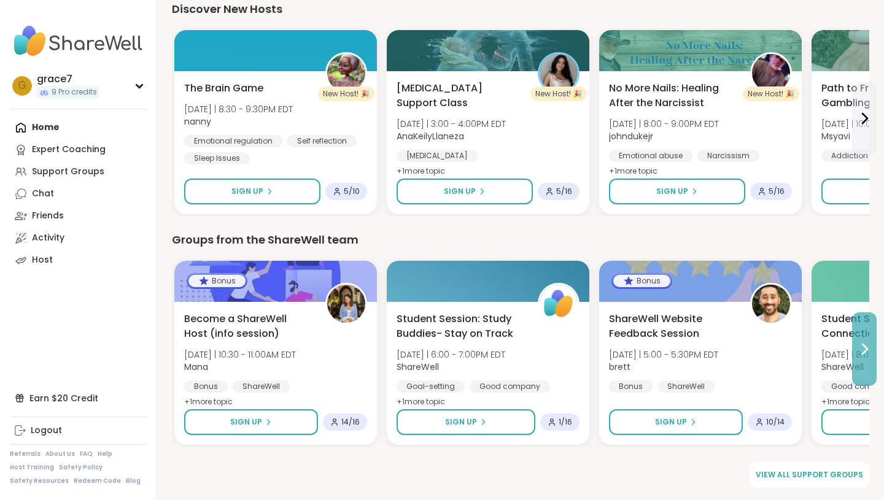
click at [869, 337] on button at bounding box center [864, 349] width 25 height 74
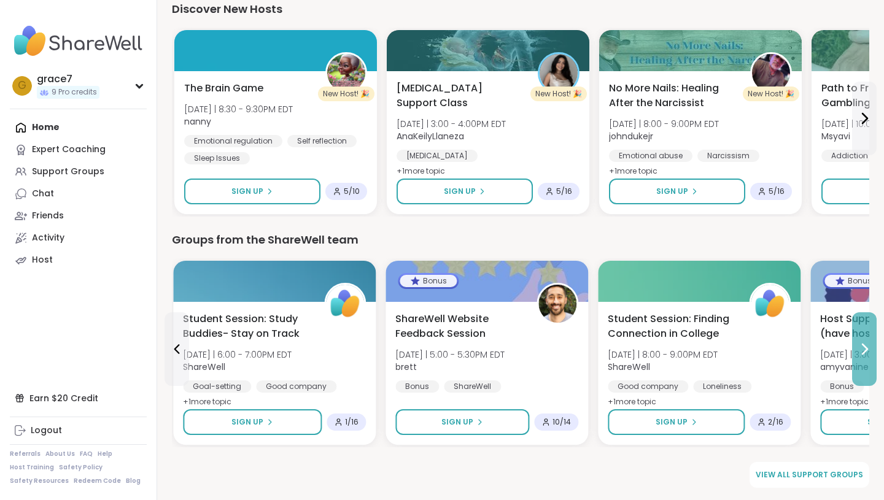
click at [869, 337] on button at bounding box center [864, 349] width 25 height 74
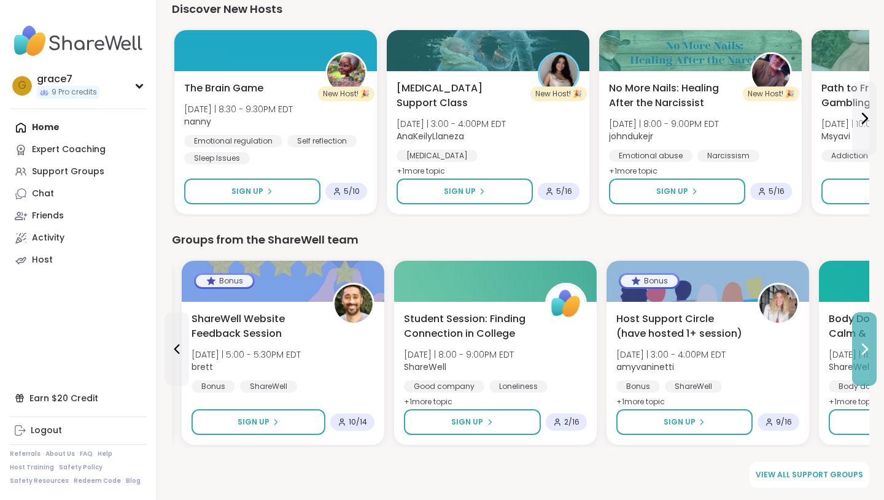
click at [869, 337] on button at bounding box center [864, 349] width 25 height 74
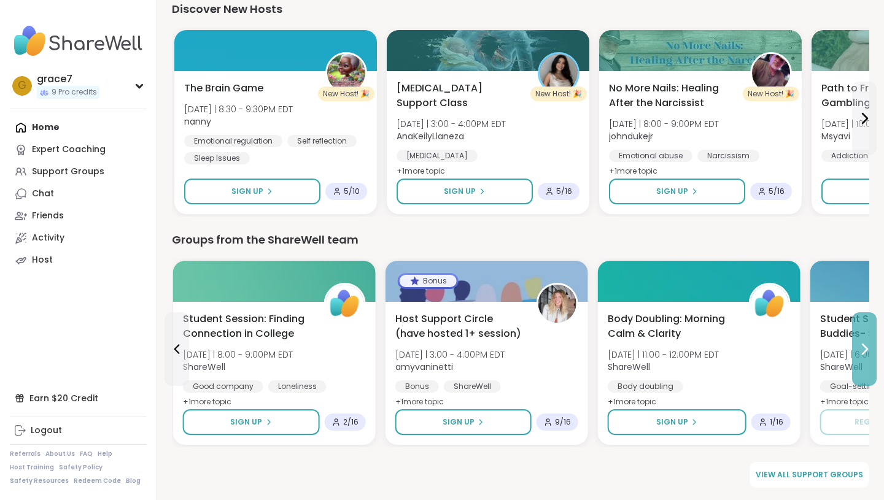
click at [869, 337] on button at bounding box center [864, 349] width 25 height 74
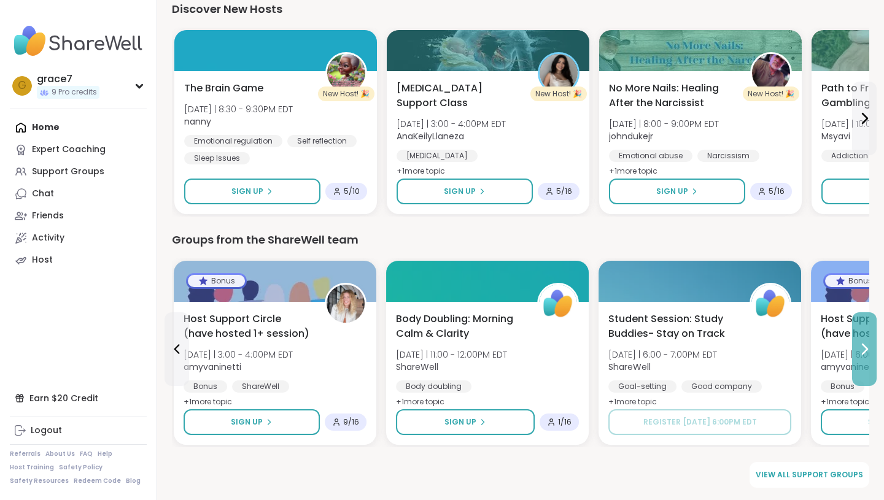
click at [869, 337] on button at bounding box center [864, 349] width 25 height 74
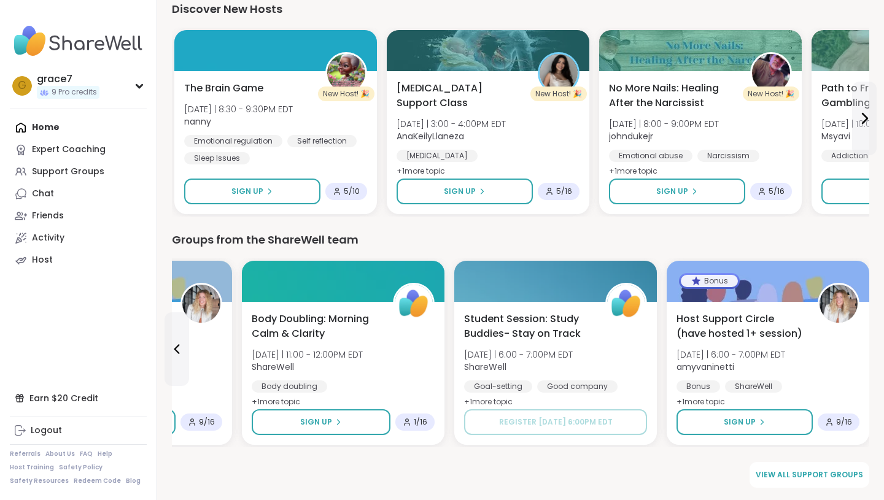
click at [31, 122] on div "Home Expert Coaching Support Groups Chat Friends Activity Host" at bounding box center [78, 194] width 137 height 155
click at [47, 130] on div "Home Expert Coaching Support Groups Chat Friends Activity Host" at bounding box center [78, 194] width 137 height 155
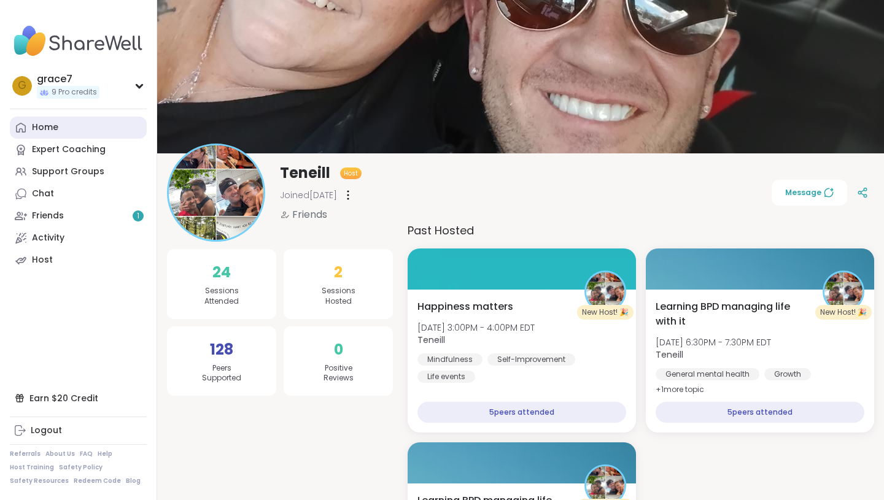
click at [52, 131] on div "Home" at bounding box center [45, 128] width 26 height 12
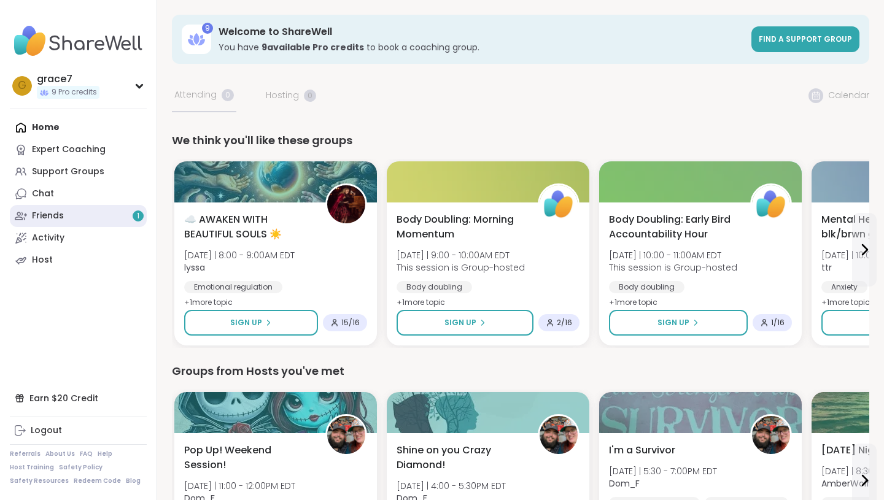
click at [78, 205] on link "Friends 1" at bounding box center [78, 216] width 137 height 22
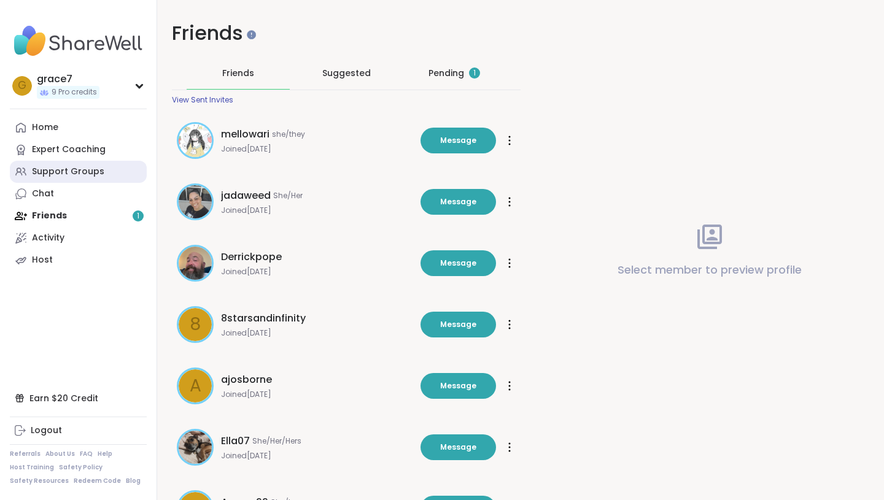
click at [83, 173] on div "Support Groups" at bounding box center [68, 172] width 72 height 12
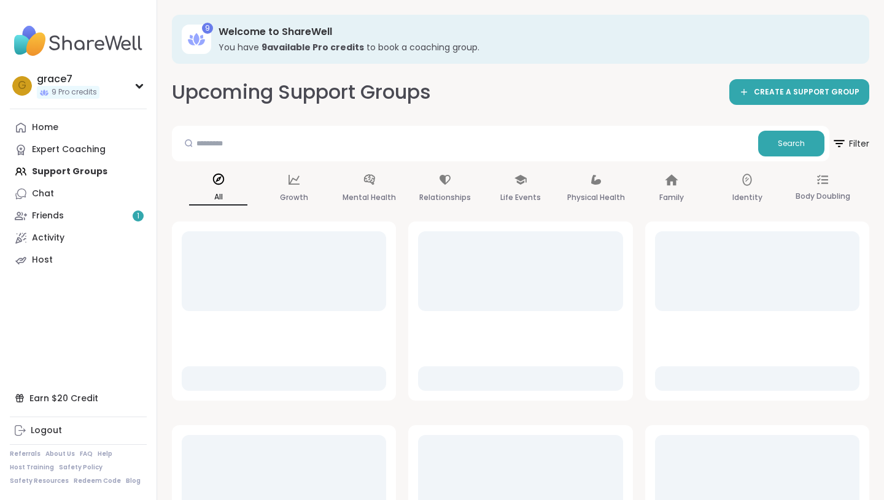
click at [212, 157] on div "Search" at bounding box center [500, 144] width 657 height 36
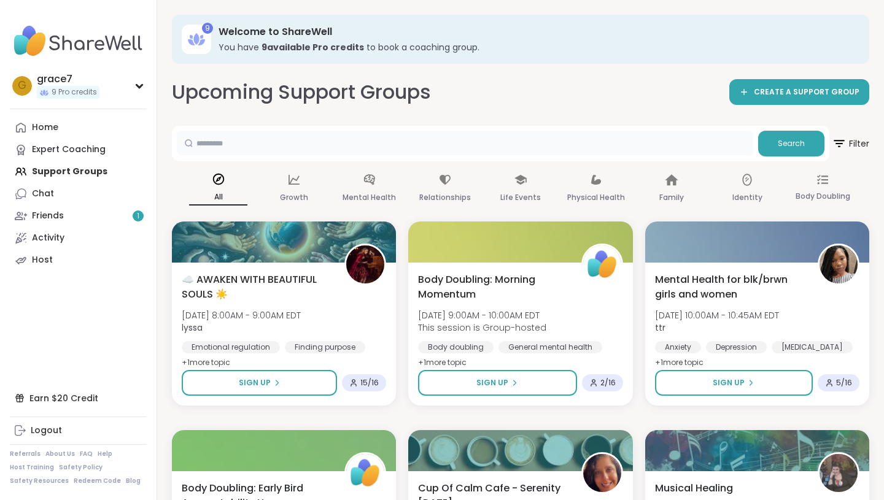
click at [212, 153] on input "text" at bounding box center [465, 143] width 576 height 25
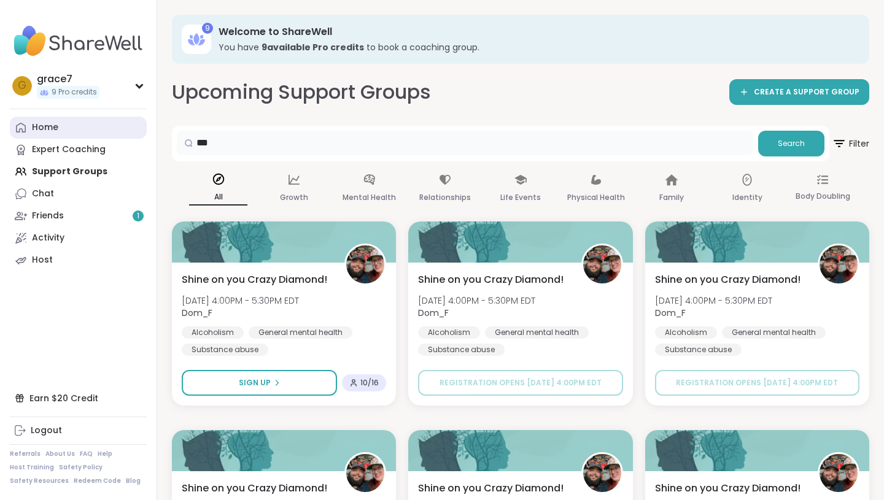
drag, startPoint x: 268, startPoint y: 140, endPoint x: 104, endPoint y: 122, distance: 165.5
click at [104, 122] on div "g grace7 9 Pro credits Profile Membership Settings Help Home Expert Coaching Su…" at bounding box center [442, 411] width 884 height 823
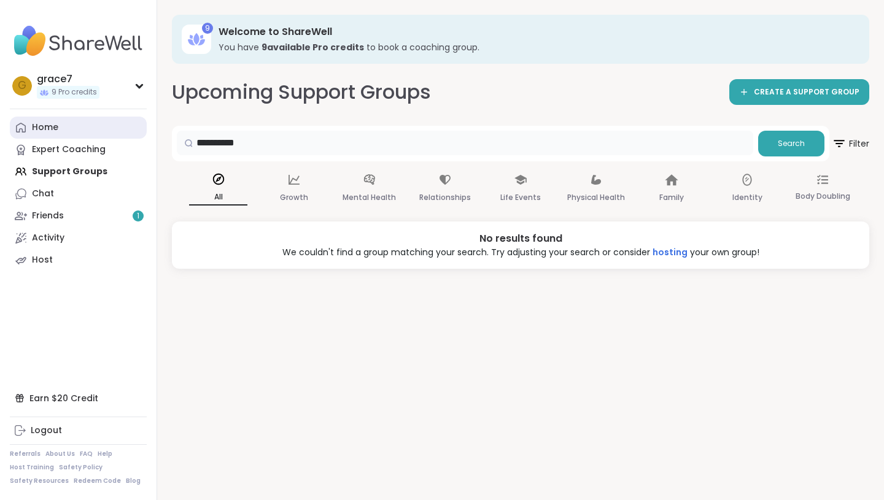
drag, startPoint x: 258, startPoint y: 141, endPoint x: 125, endPoint y: 132, distance: 134.1
click at [125, 132] on div "**********" at bounding box center [442, 250] width 884 height 500
type input "**"
click at [66, 197] on link "Chat" at bounding box center [78, 194] width 137 height 22
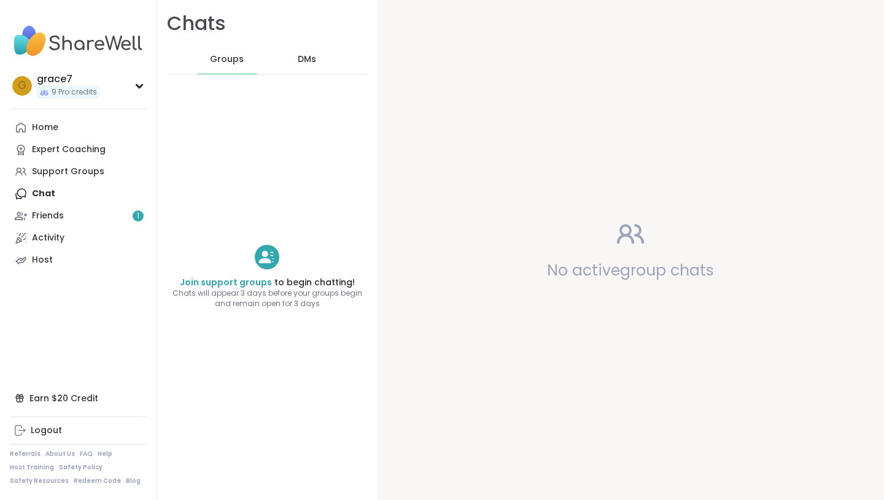
click at [316, 60] on span "DMs" at bounding box center [307, 59] width 18 height 12
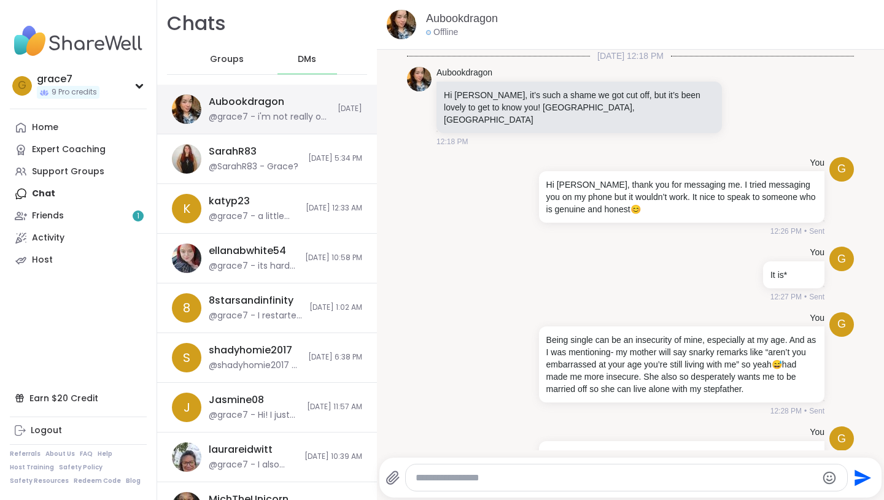
scroll to position [1809, 0]
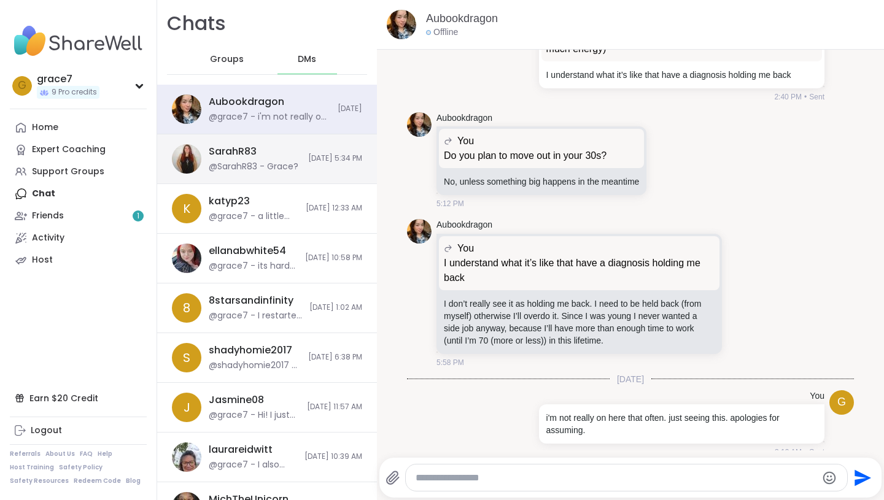
click at [234, 152] on div "SarahR83" at bounding box center [233, 152] width 48 height 14
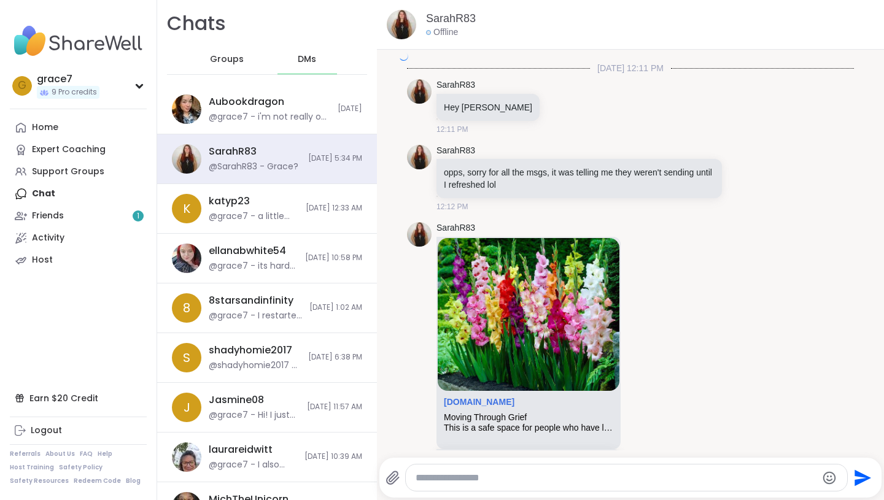
scroll to position [1988, 0]
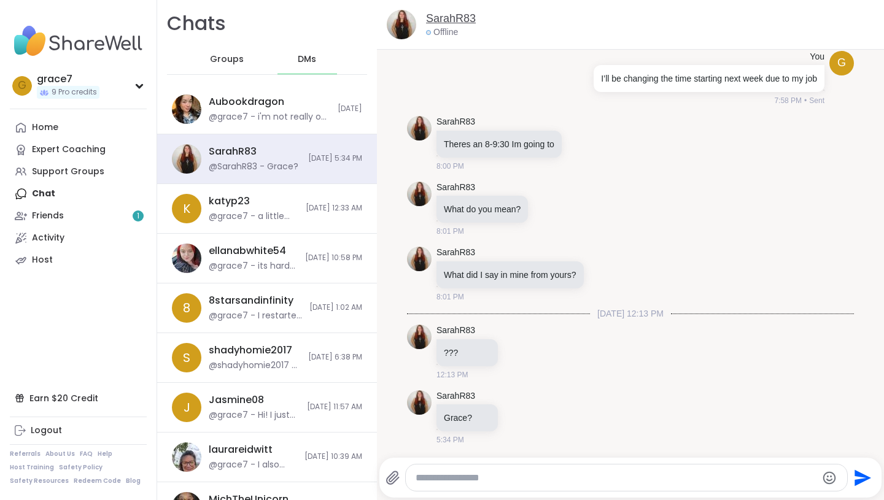
click at [466, 13] on link "SarahR83" at bounding box center [451, 18] width 50 height 15
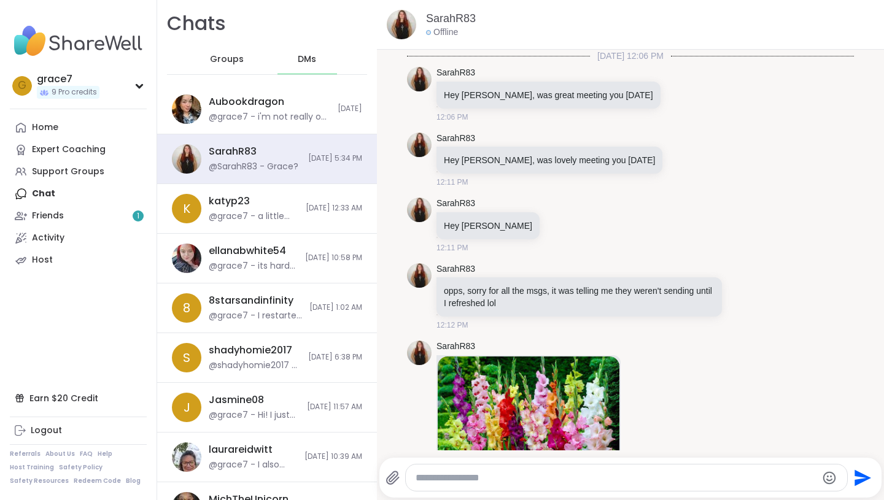
scroll to position [1988, 0]
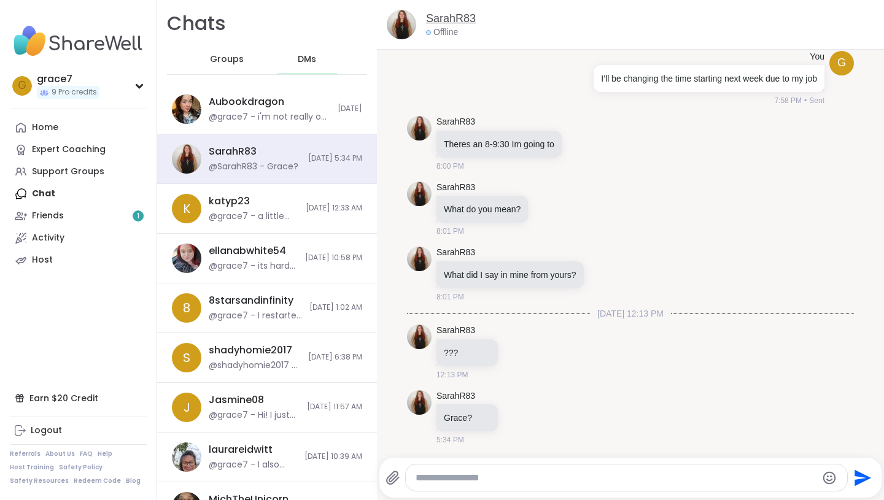
click at [468, 16] on link "SarahR83" at bounding box center [451, 18] width 50 height 15
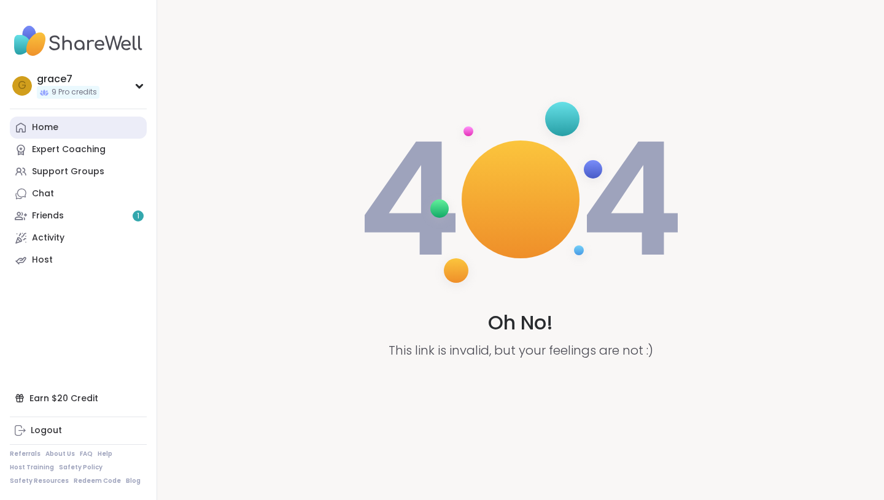
click at [36, 123] on div "Home" at bounding box center [45, 128] width 26 height 12
